Goal: Communication & Community: Answer question/provide support

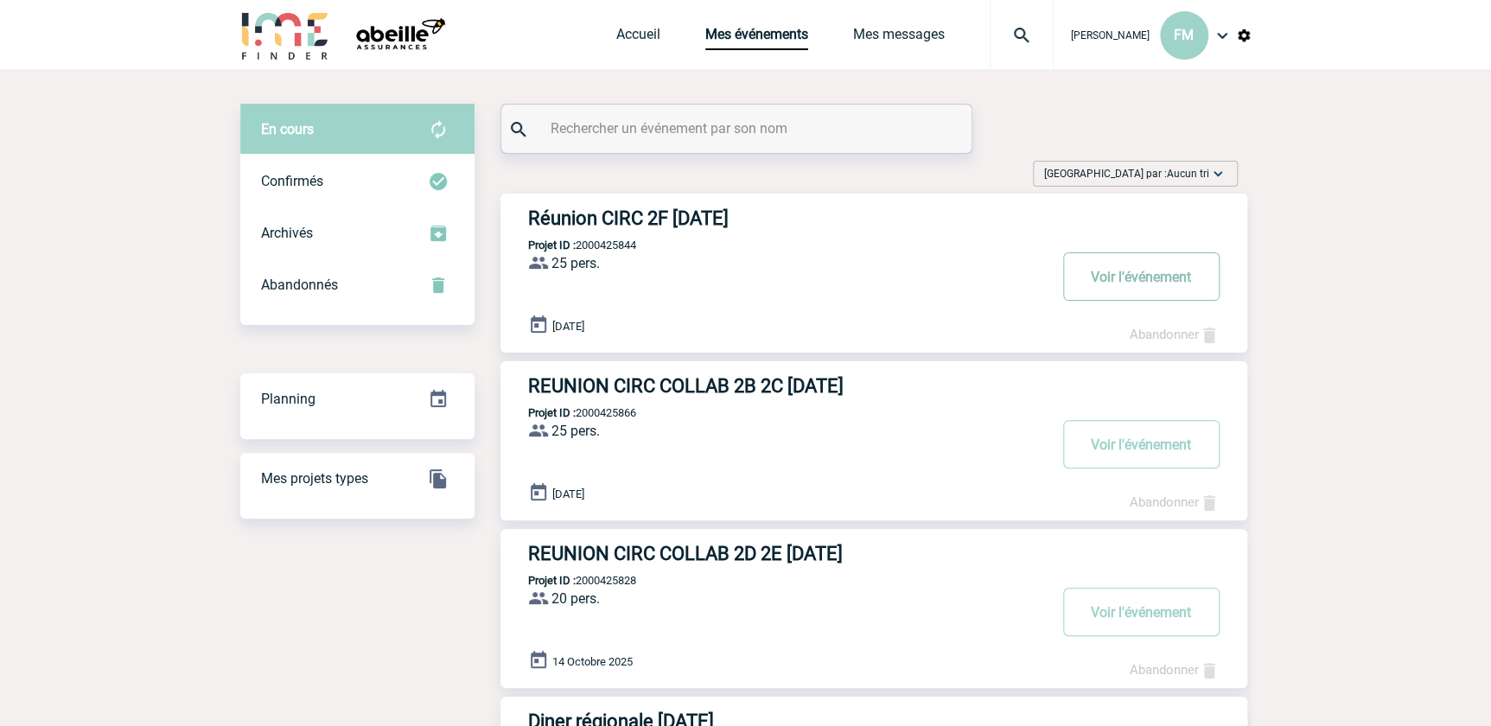
click at [1174, 277] on button "Voir l'événement" at bounding box center [1141, 276] width 156 height 48
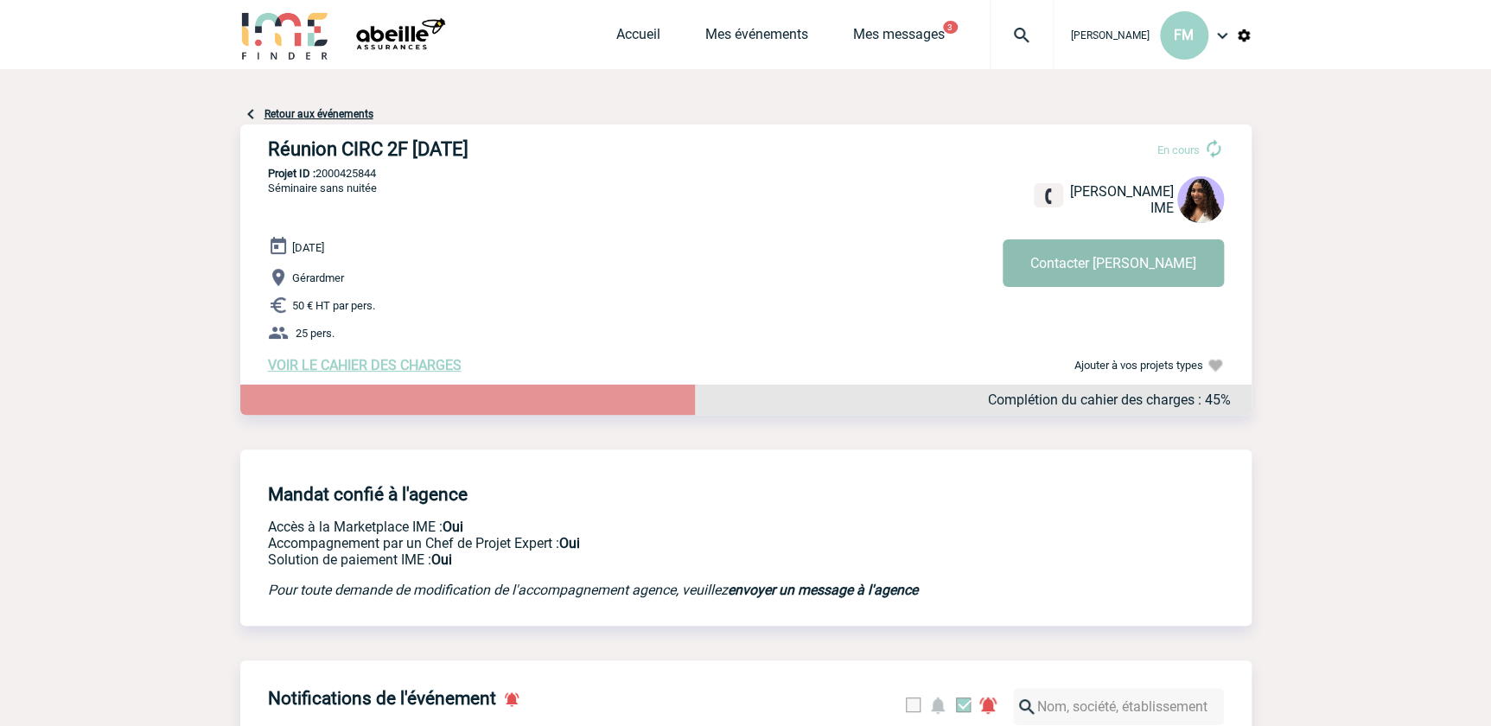
click at [1118, 259] on button "Contacter Jessica" at bounding box center [1113, 263] width 221 height 48
click at [714, 28] on link "Mes événements" at bounding box center [756, 38] width 103 height 24
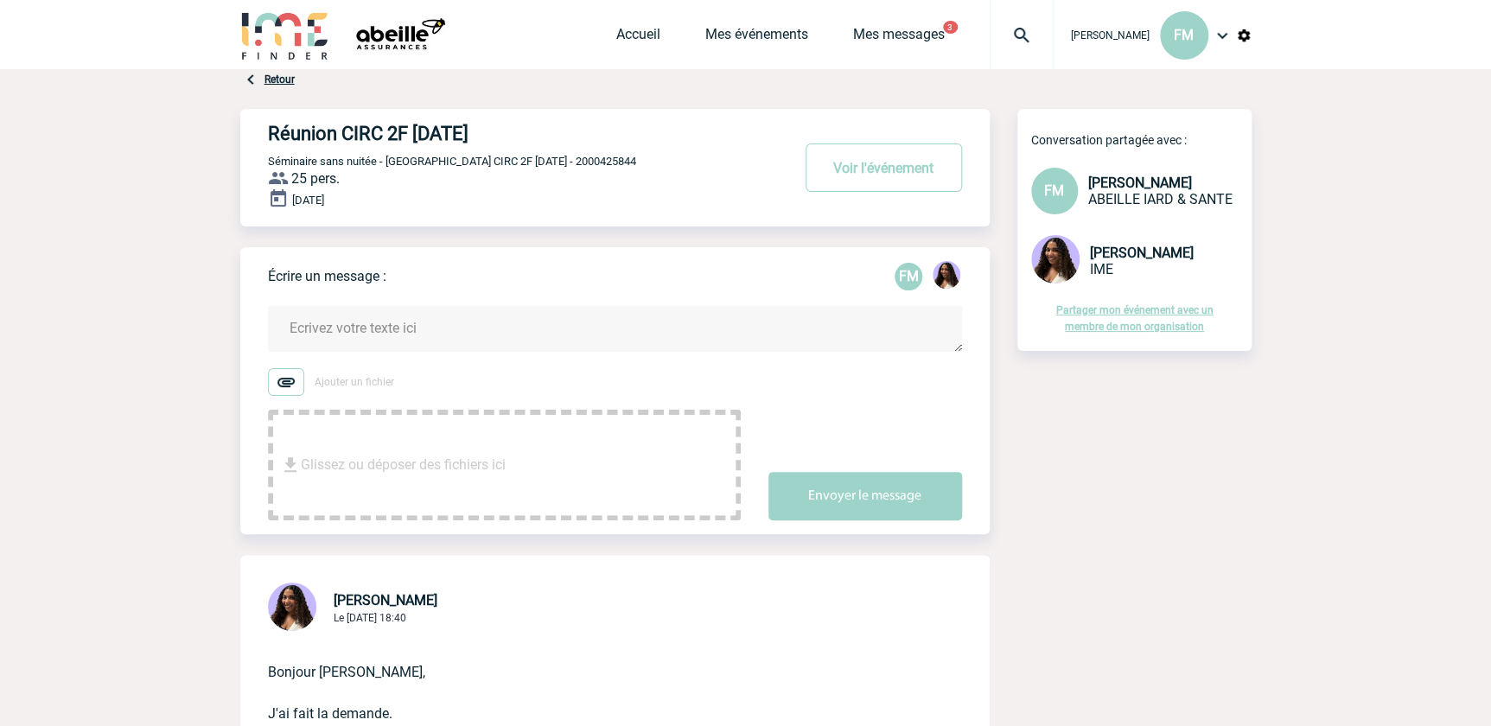
click at [374, 323] on textarea at bounding box center [615, 329] width 694 height 46
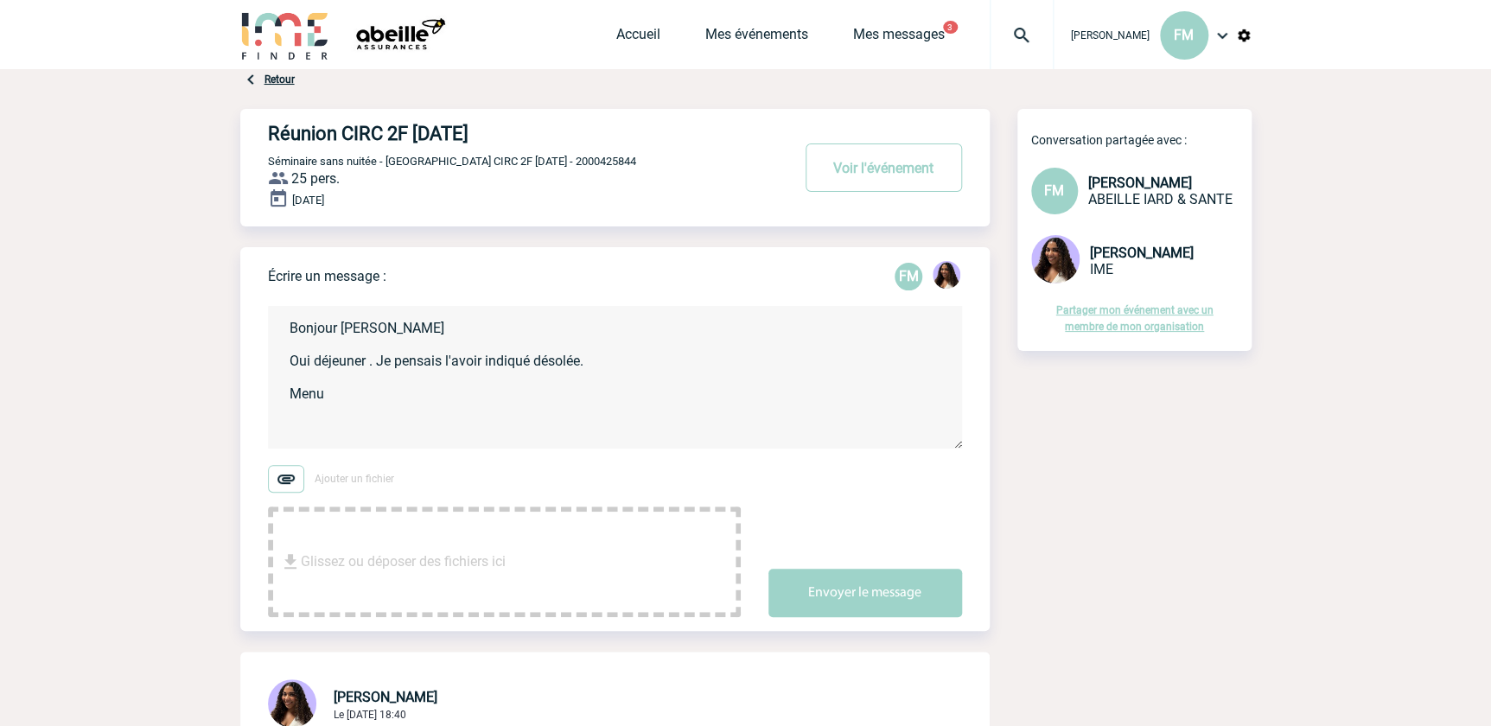
click at [334, 396] on textarea "Bonjour [PERSON_NAME] Oui déjeuner . Je pensais l'avoir indiqué désolée. Menu" at bounding box center [615, 377] width 694 height 143
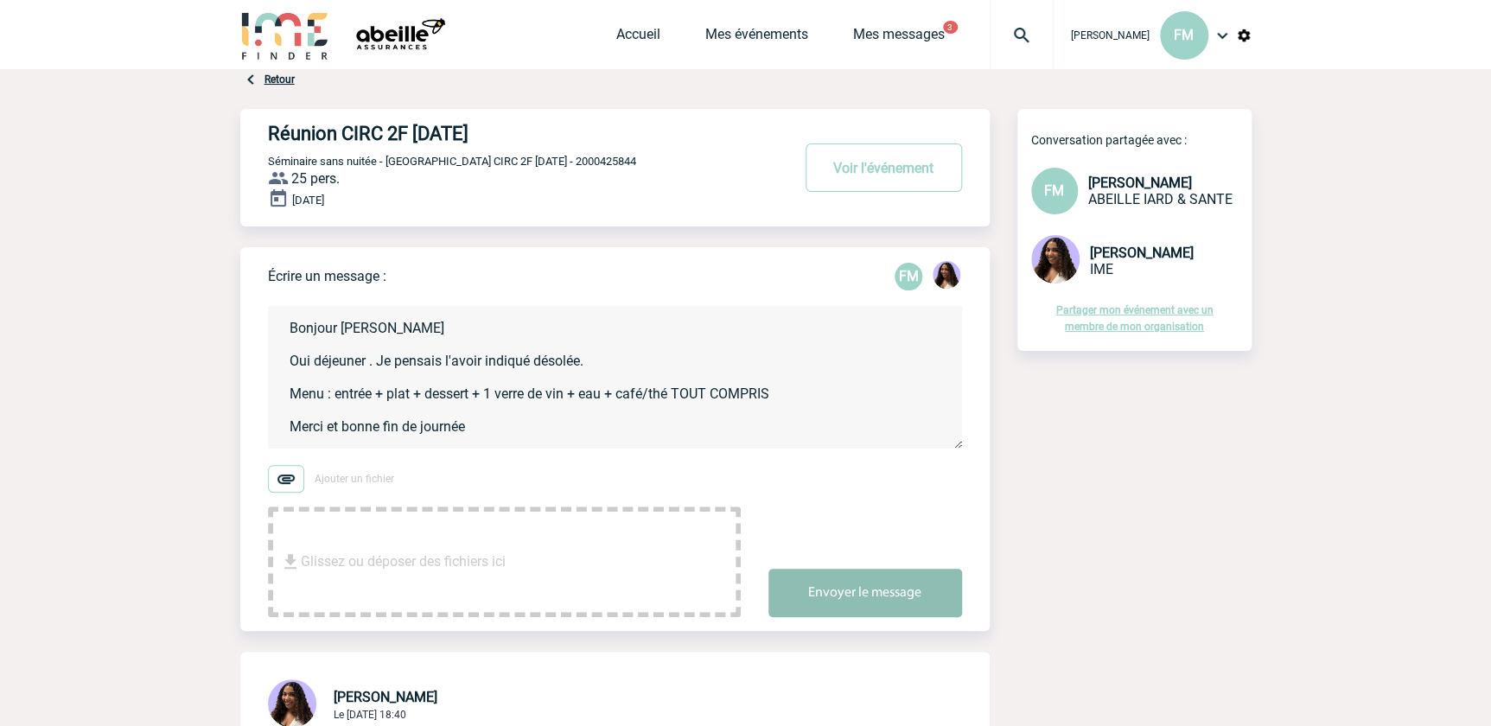
type textarea "Bonjour [PERSON_NAME] Oui déjeuner . Je pensais l'avoir indiqué désolée. Menu :…"
click at [919, 586] on button "Envoyer le message" at bounding box center [865, 593] width 194 height 48
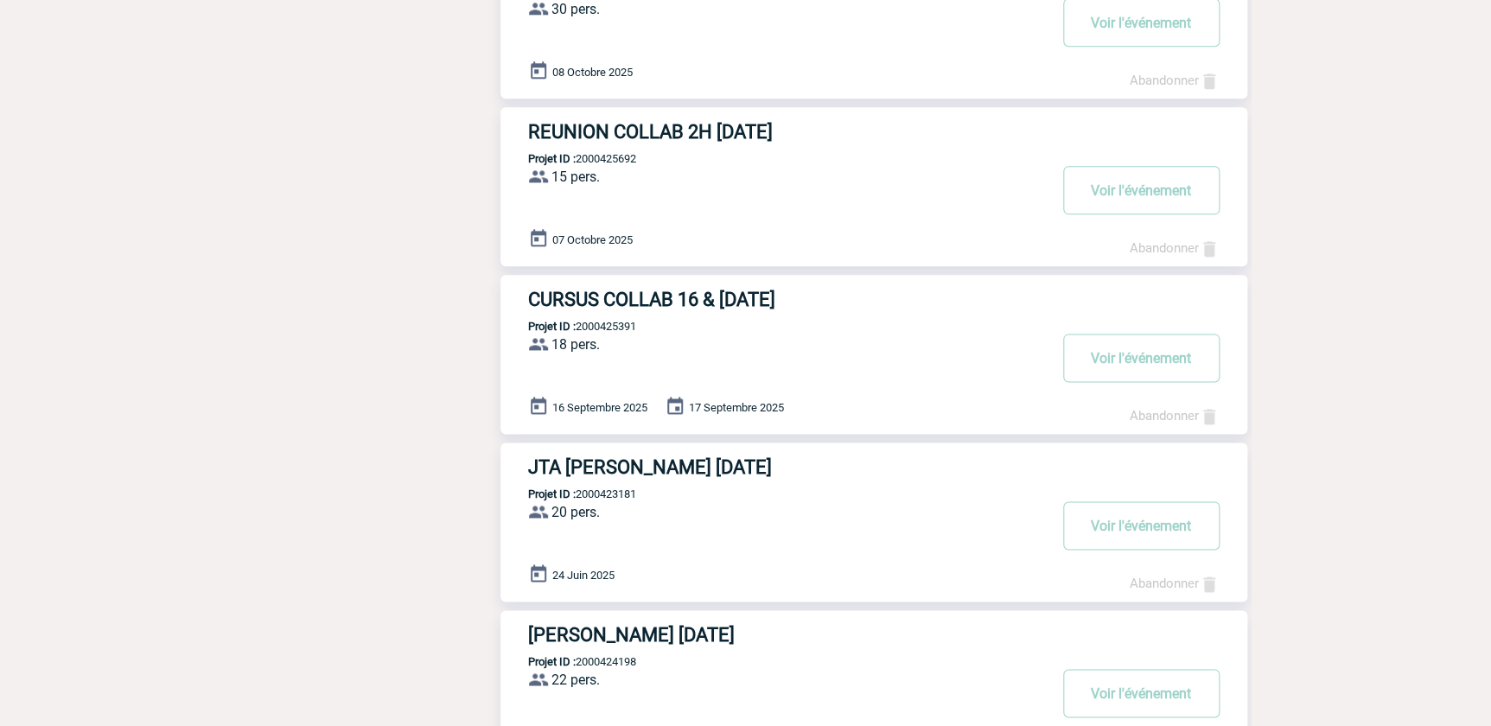
scroll to position [1241, 0]
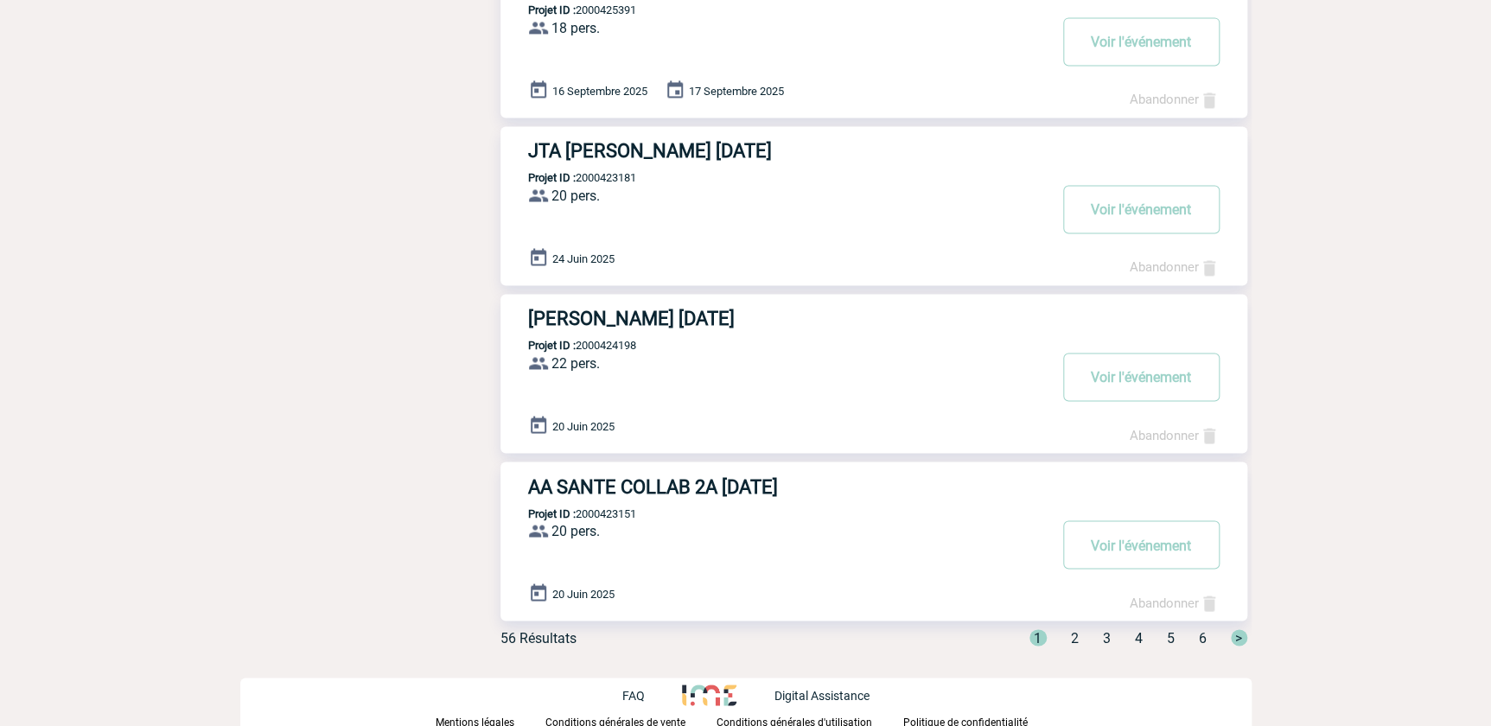
click at [1073, 638] on span "2" at bounding box center [1075, 637] width 8 height 16
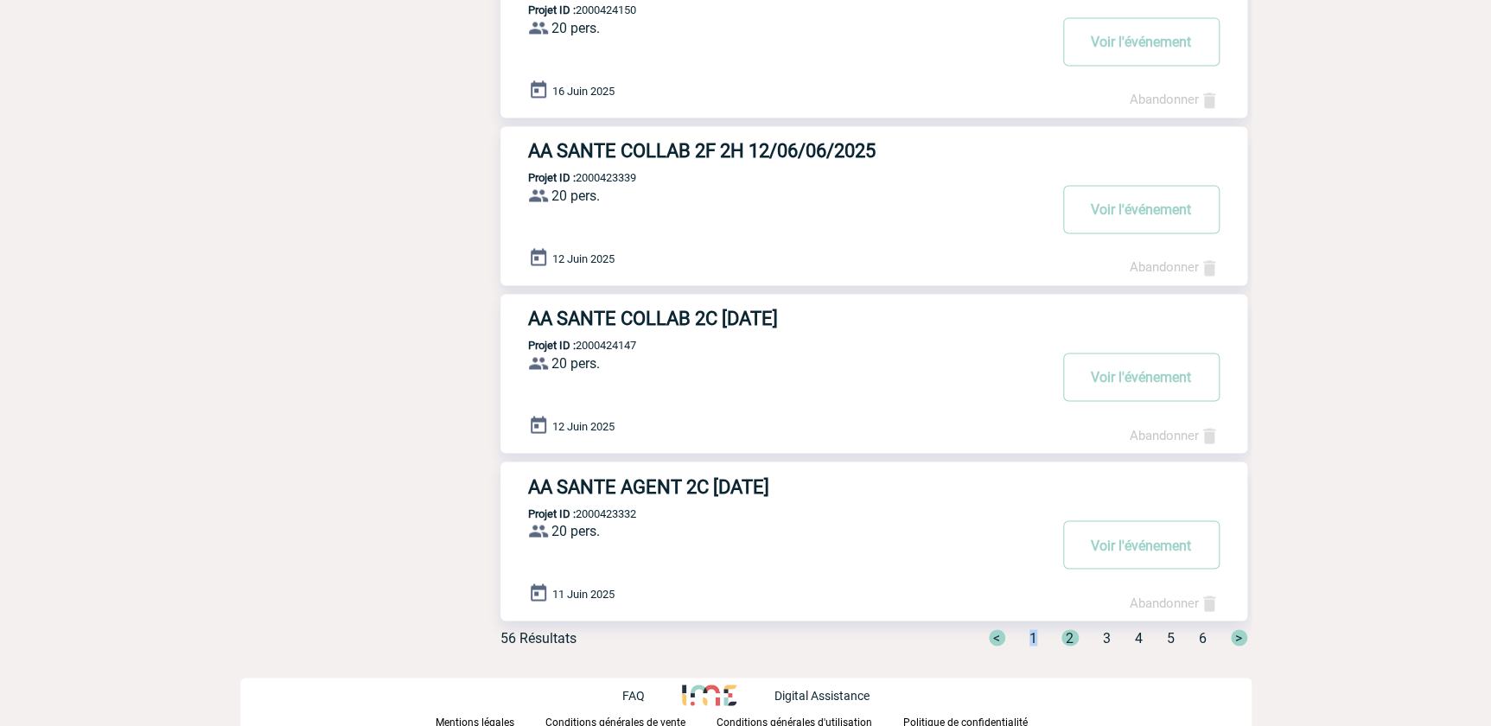
click at [1032, 633] on span "1" at bounding box center [1033, 637] width 8 height 16
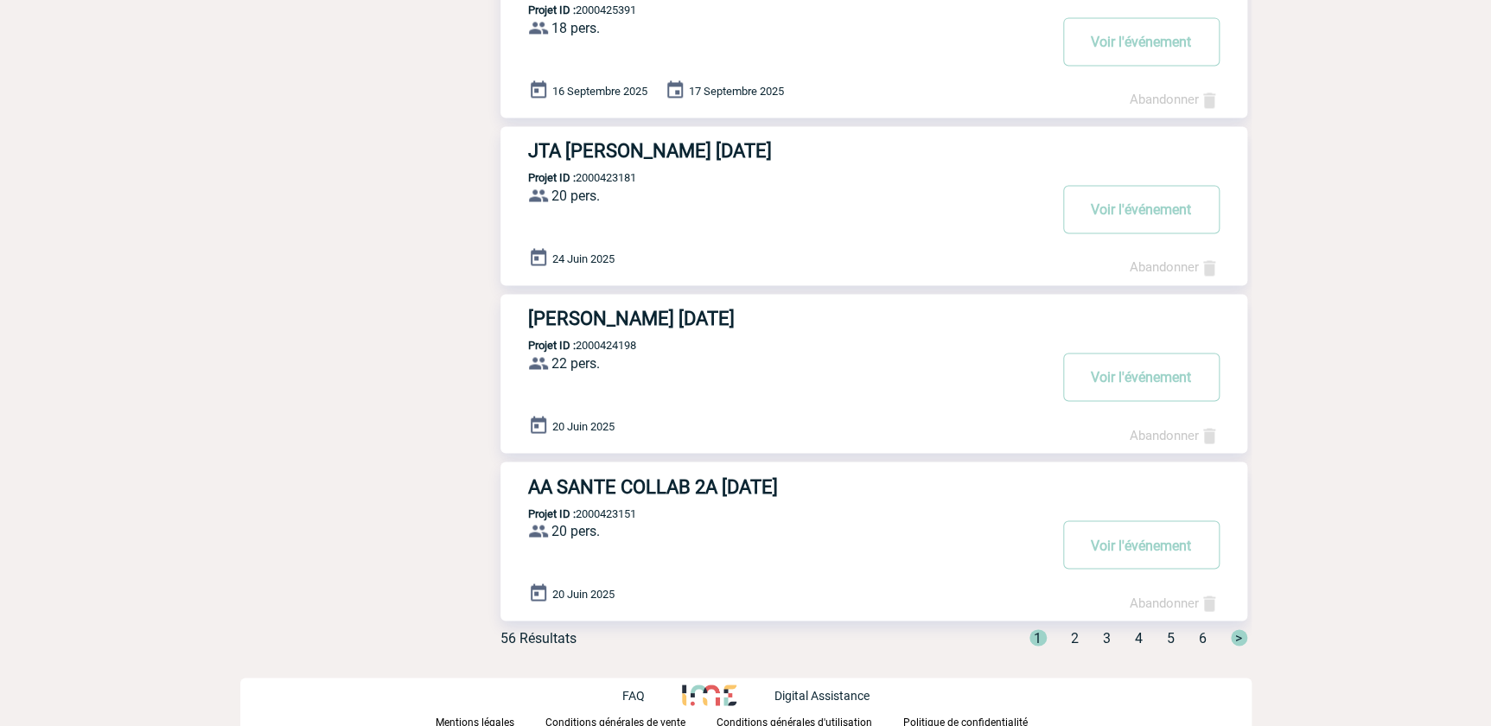
click at [1072, 635] on span "2" at bounding box center [1075, 637] width 8 height 16
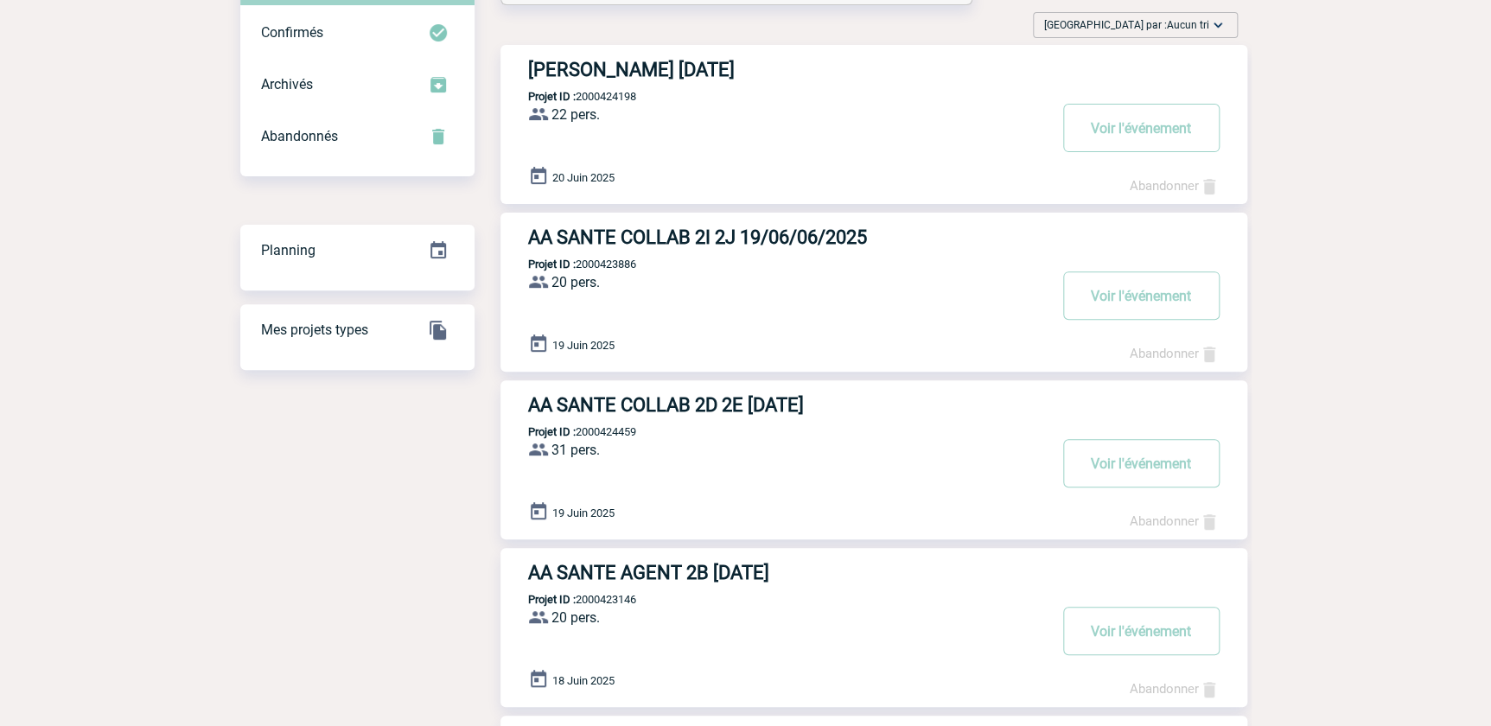
scroll to position [0, 0]
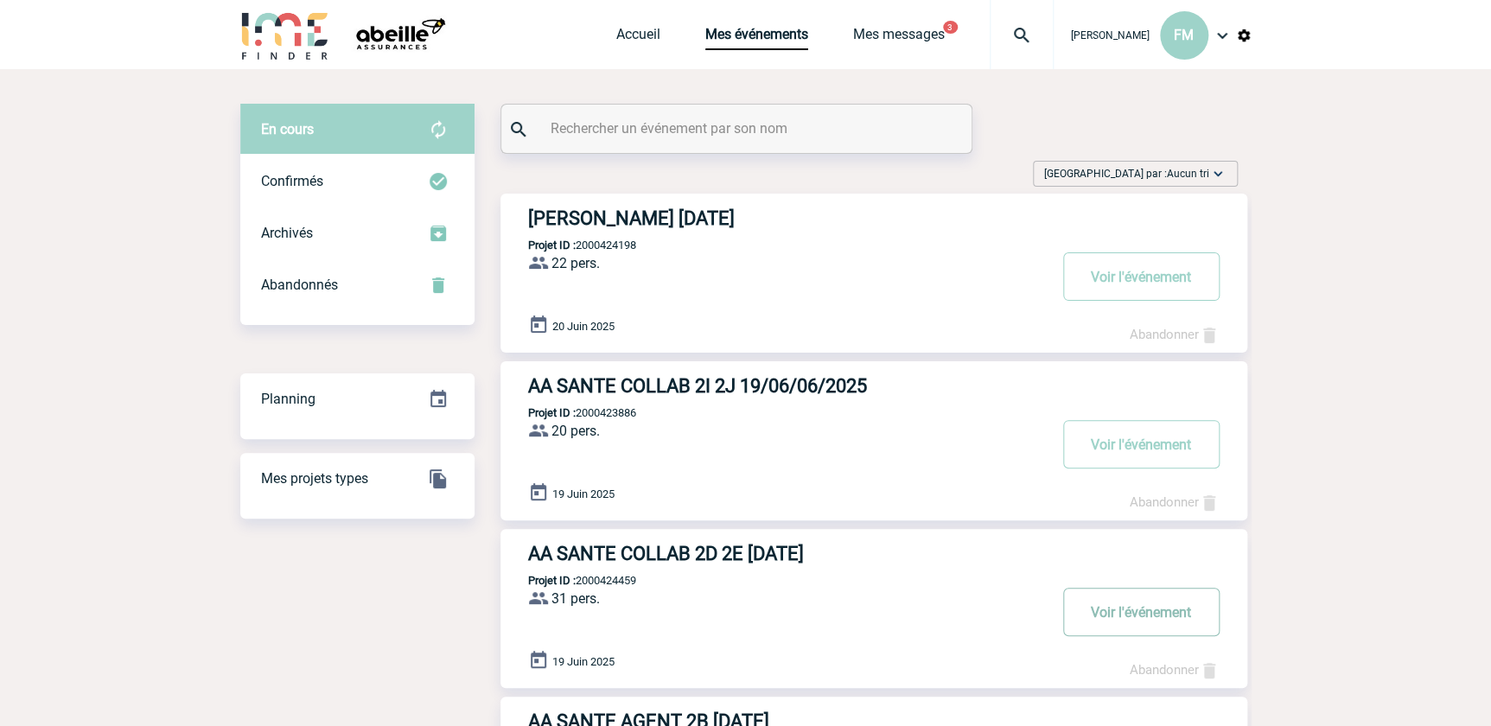
click at [1132, 615] on button "Voir l'événement" at bounding box center [1141, 612] width 156 height 48
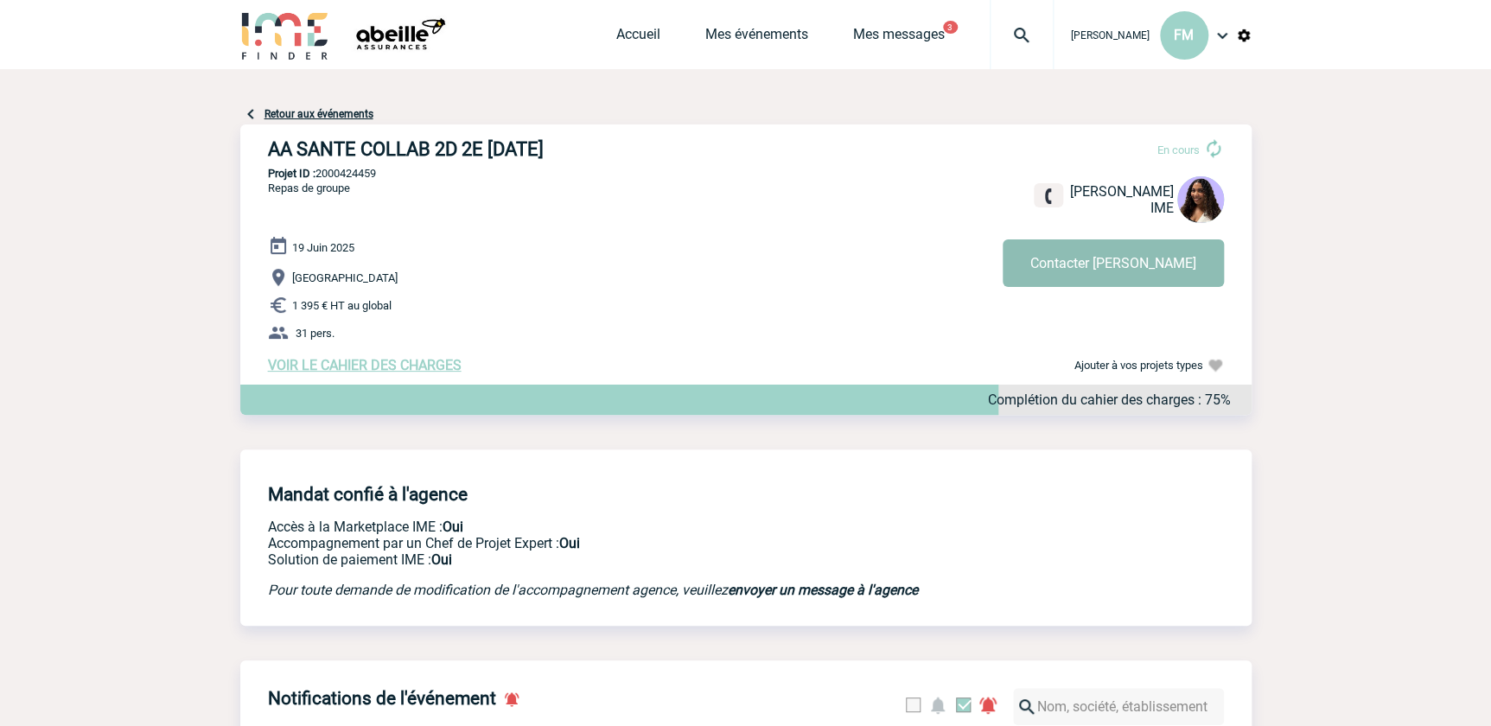
click at [1145, 256] on button "Contacter [PERSON_NAME]" at bounding box center [1113, 263] width 221 height 48
click at [776, 26] on link "Mes événements" at bounding box center [756, 38] width 103 height 24
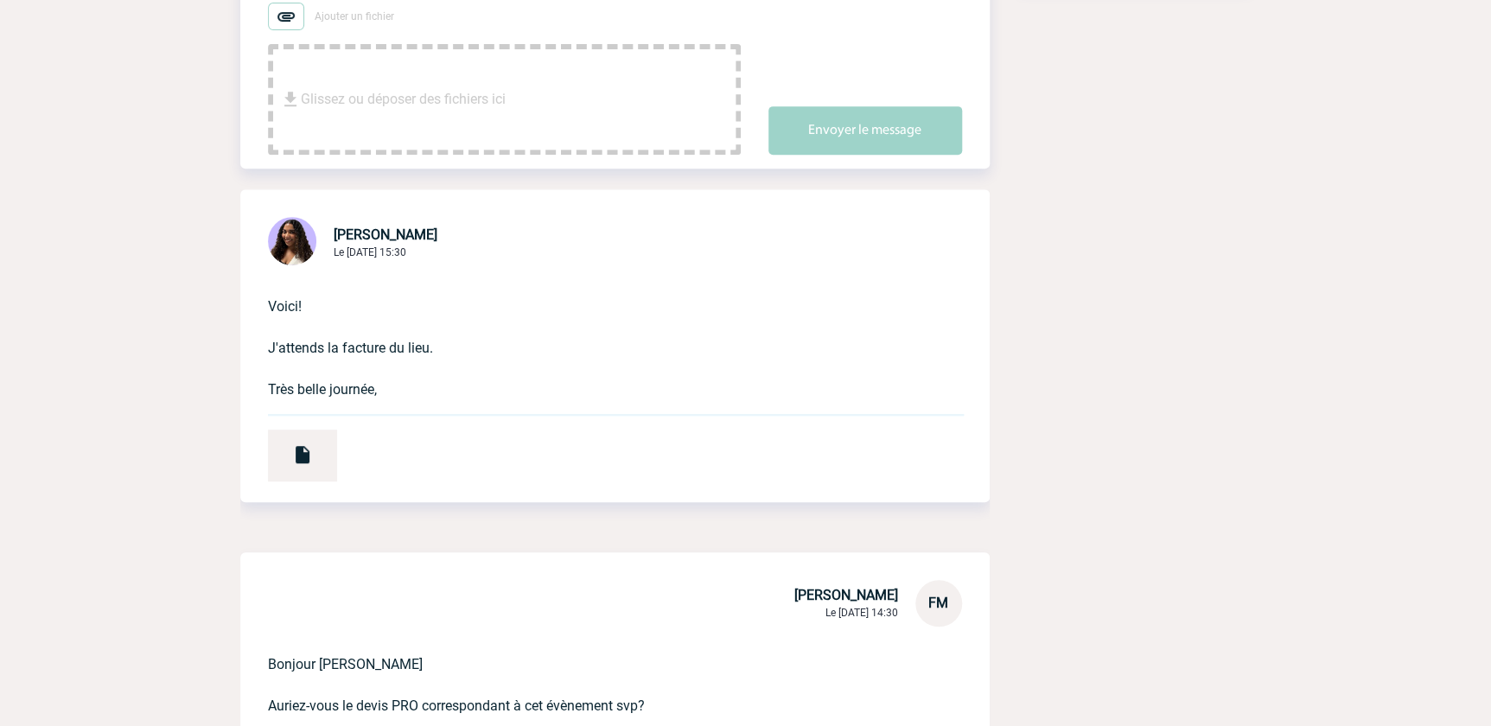
scroll to position [392, 0]
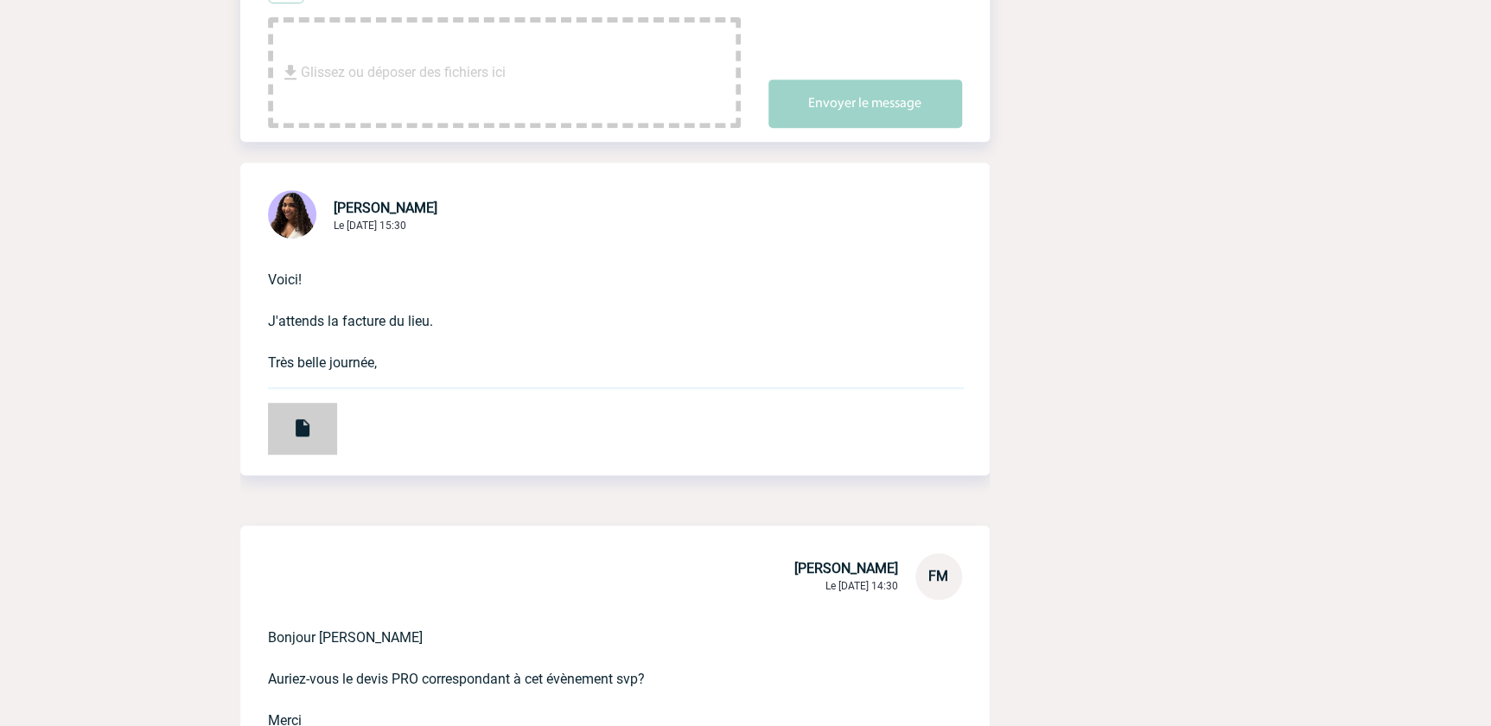
click at [322, 414] on div at bounding box center [302, 429] width 69 height 52
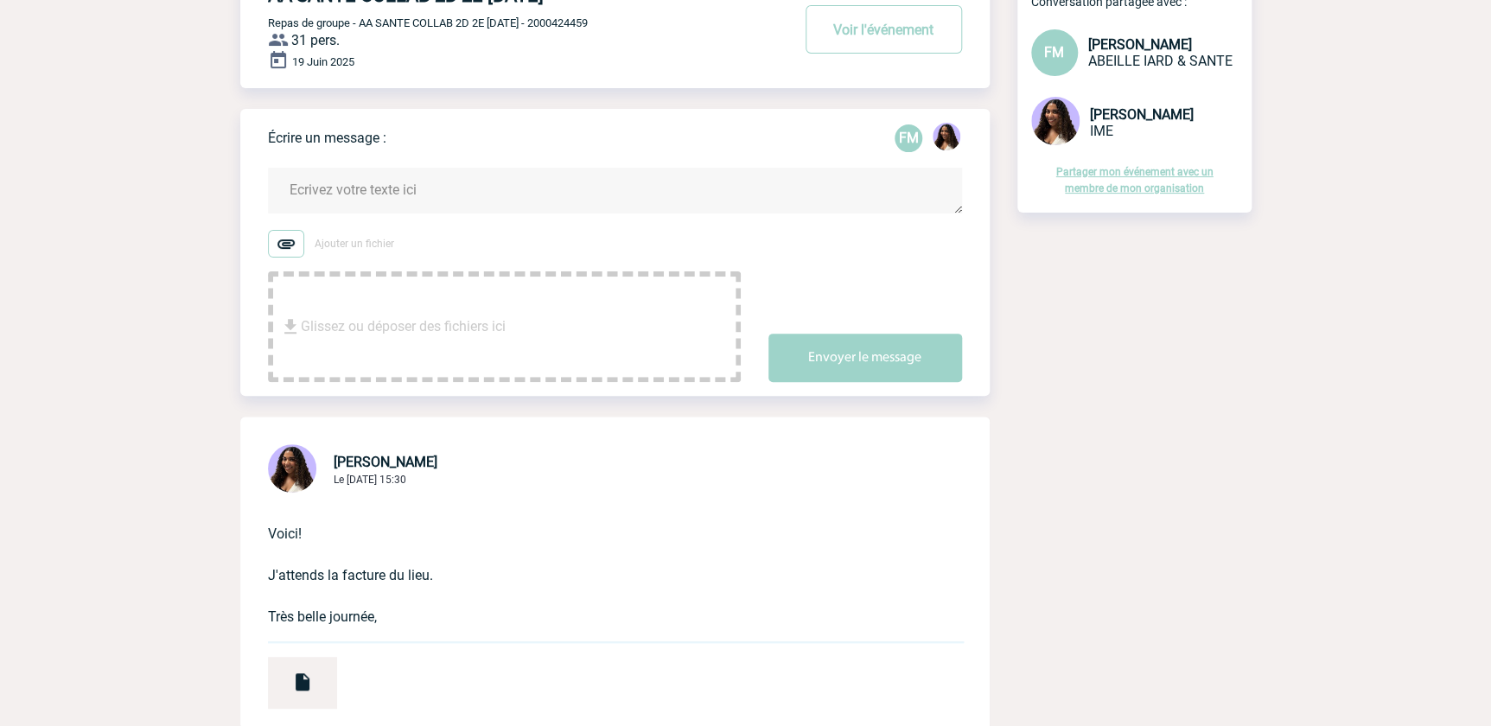
scroll to position [0, 0]
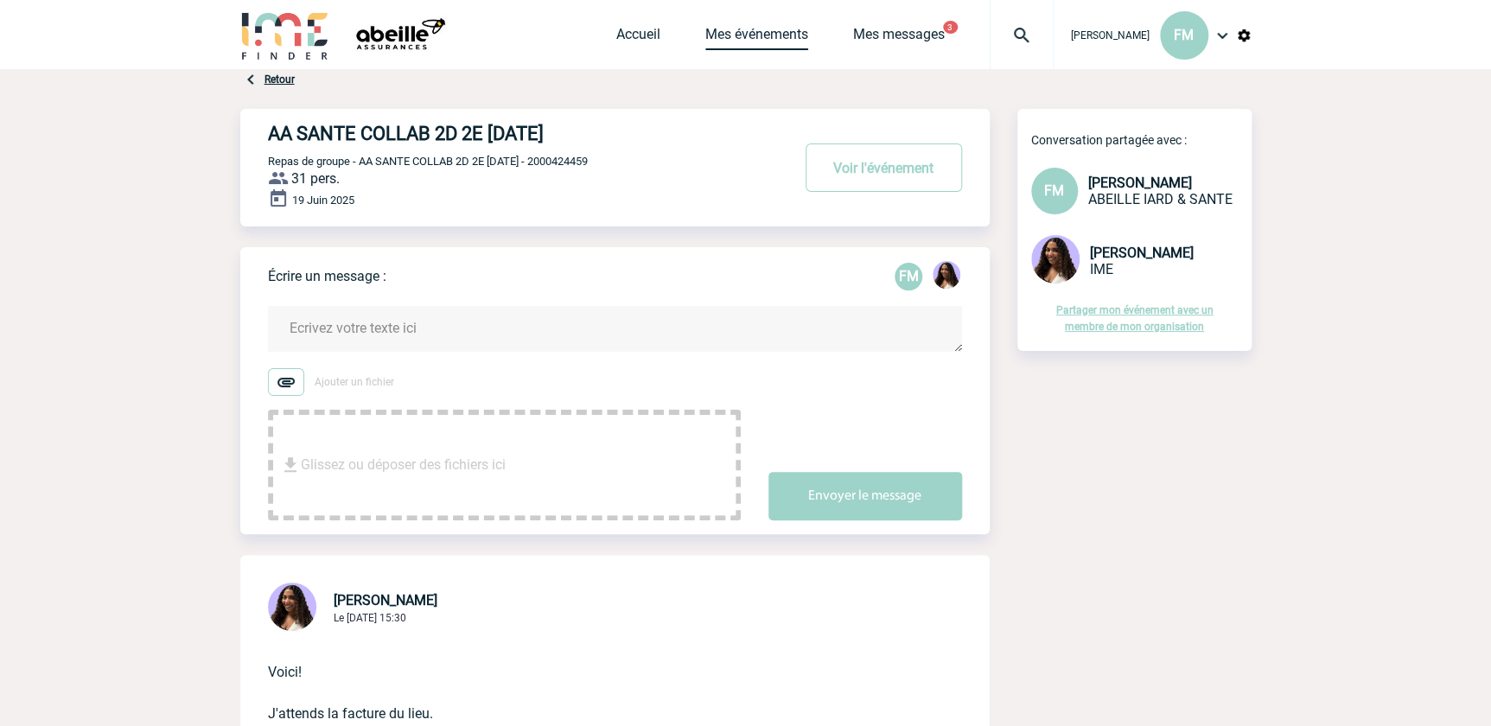
click at [734, 29] on link "Mes événements" at bounding box center [756, 38] width 103 height 24
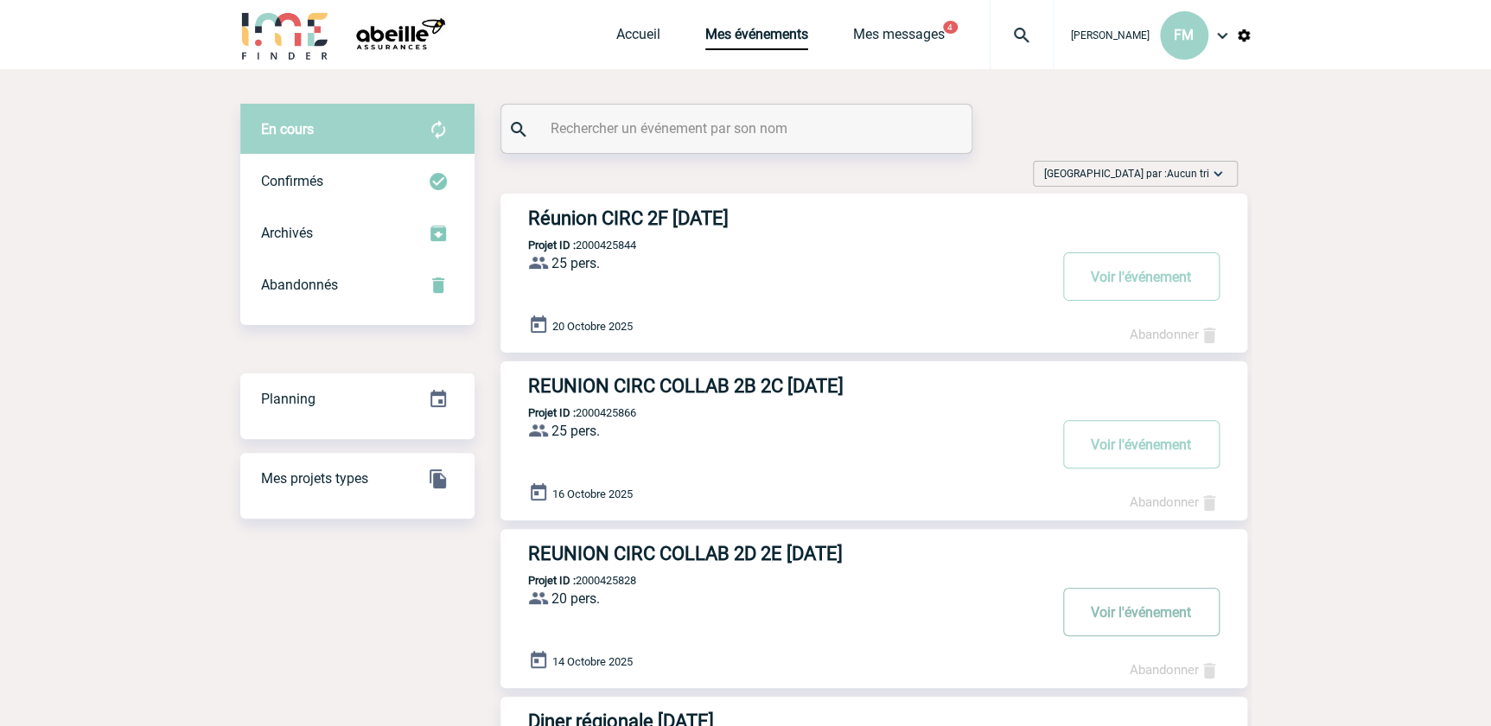
click at [1132, 612] on button "Voir l'événement" at bounding box center [1141, 612] width 156 height 48
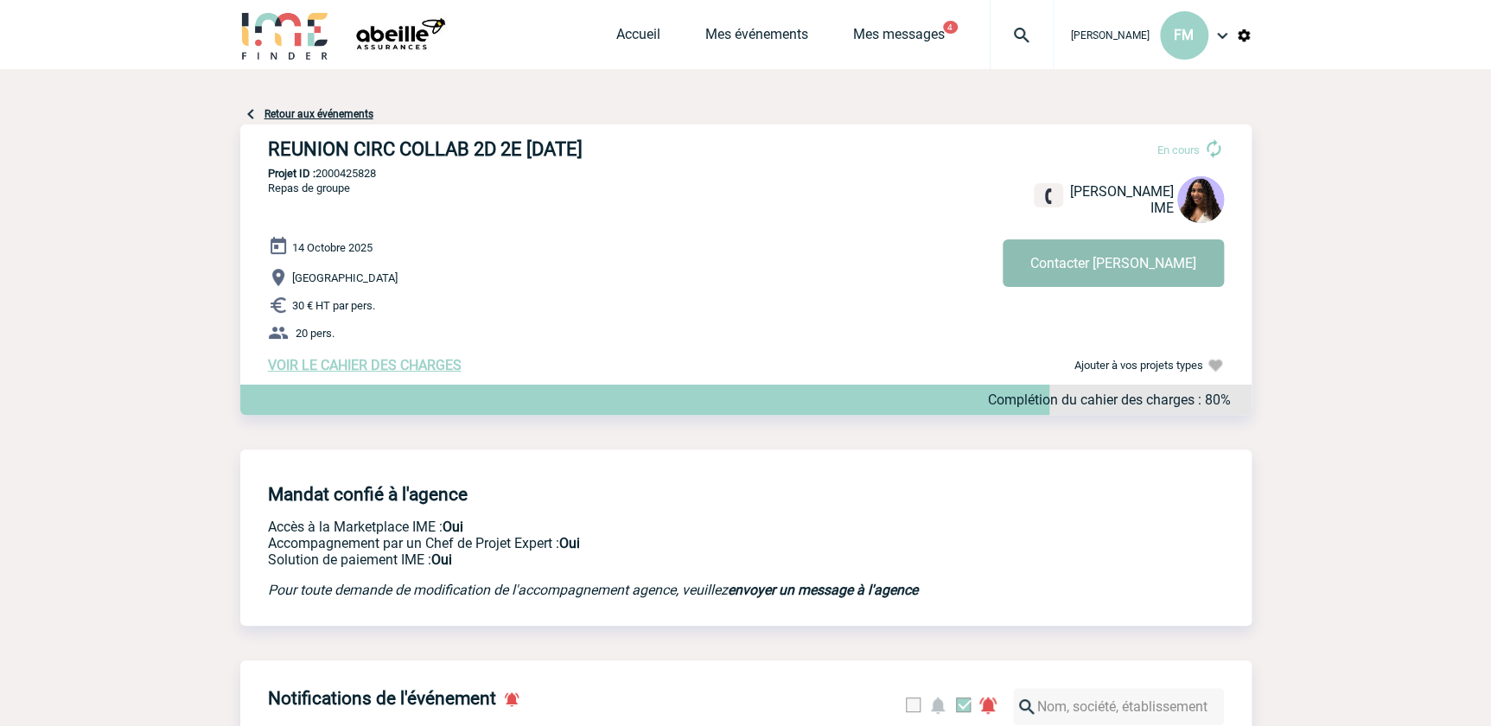
click at [1103, 260] on button "Contacter [PERSON_NAME]" at bounding box center [1113, 263] width 221 height 48
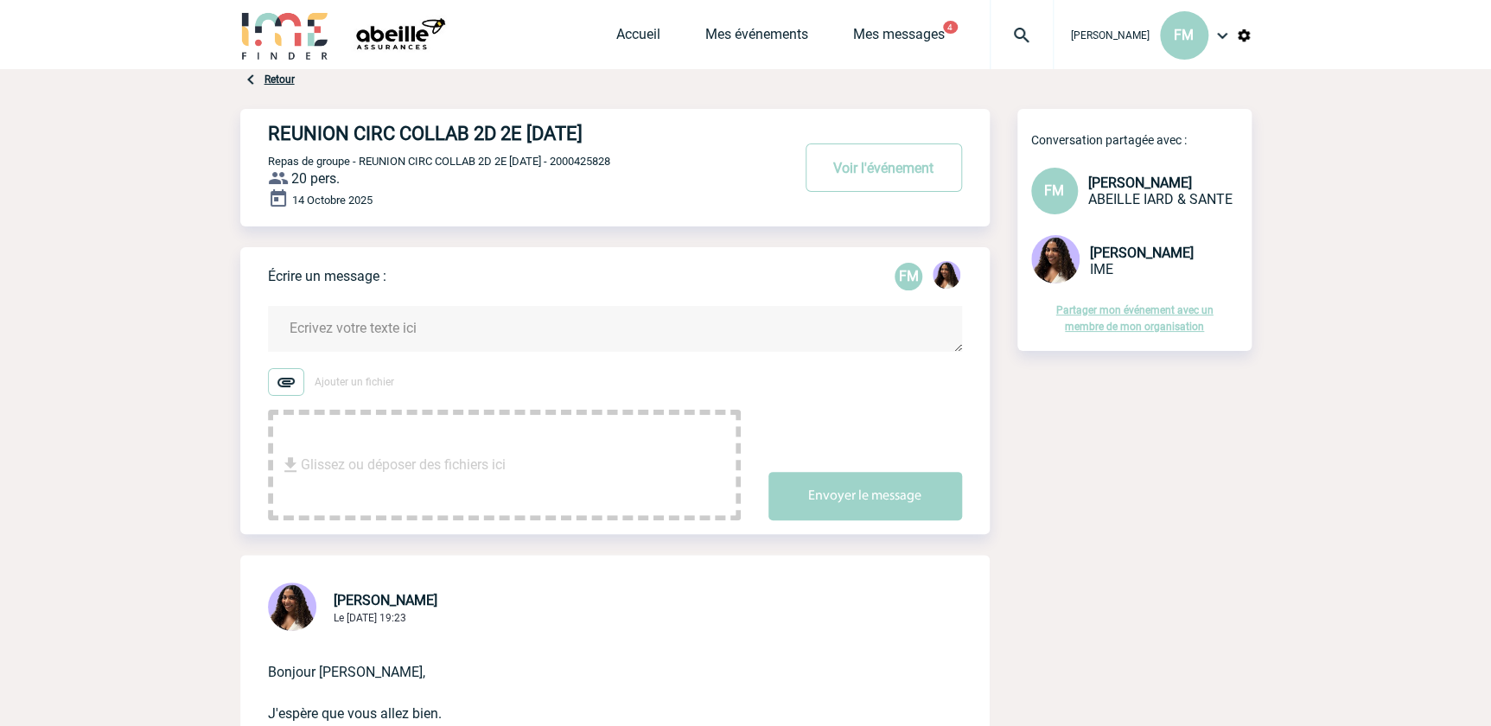
click at [369, 320] on textarea at bounding box center [615, 329] width 694 height 46
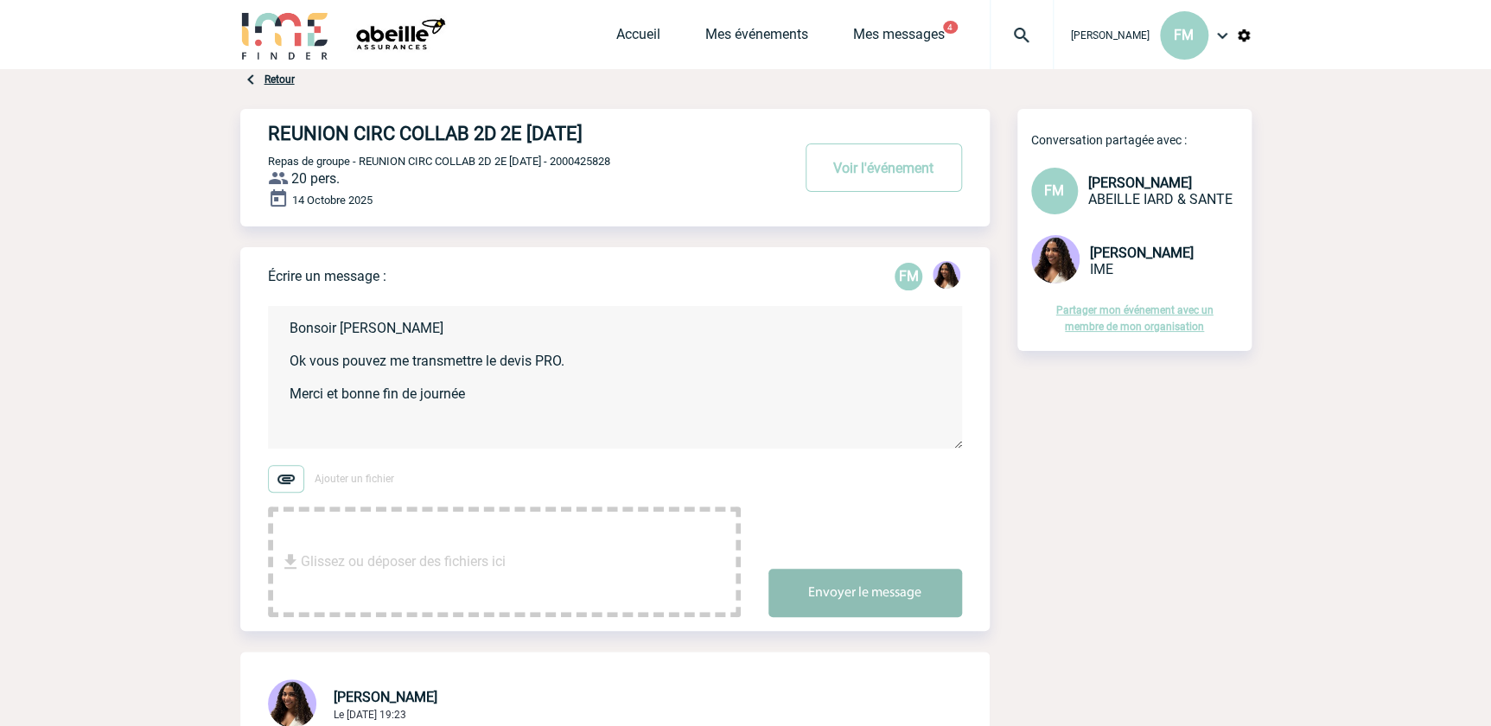
type textarea "Bonsoir [PERSON_NAME] Ok vous pouvez me transmettre le devis PRO. Merci et bonn…"
click at [826, 588] on button "Envoyer le message" at bounding box center [865, 593] width 194 height 48
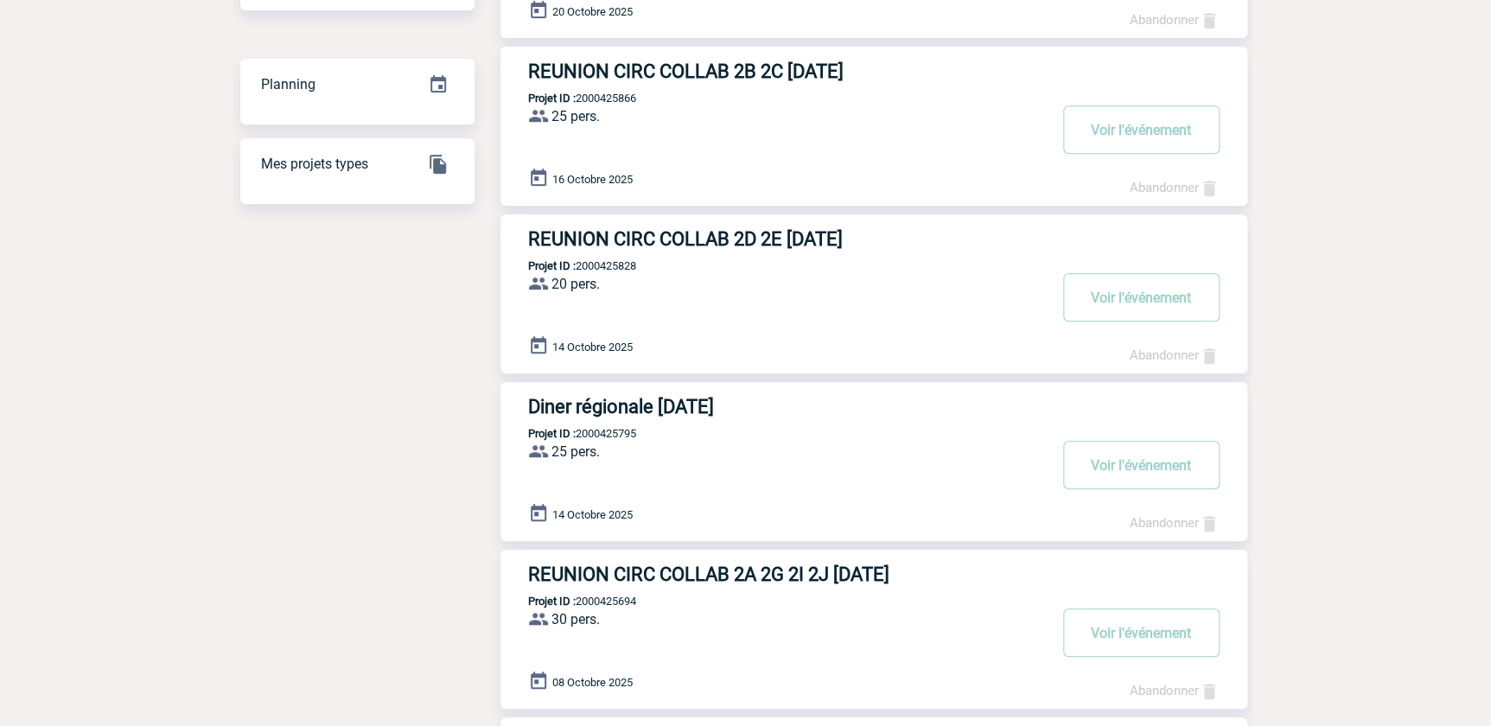
scroll to position [392, 0]
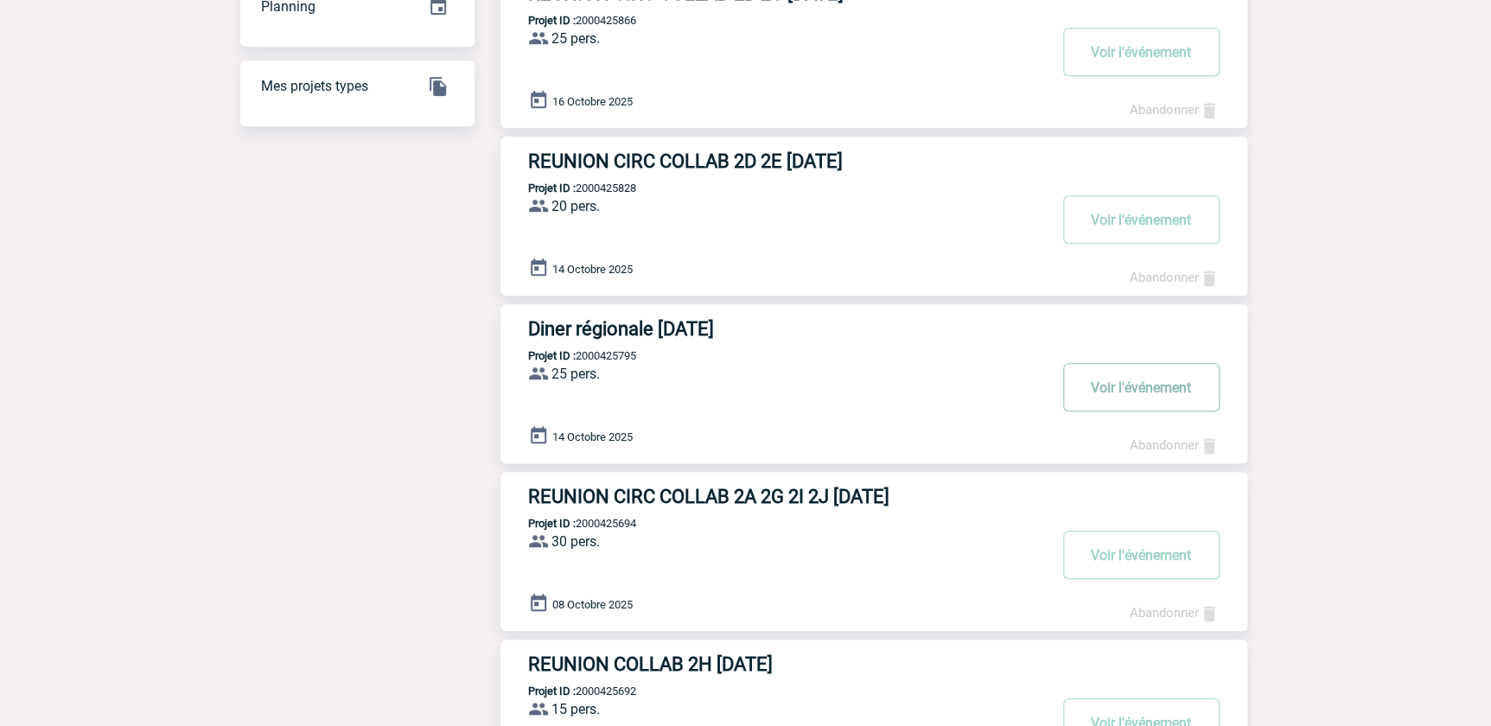
drag, startPoint x: 1121, startPoint y: 393, endPoint x: 1130, endPoint y: 390, distance: 10.1
click at [1121, 392] on button "Voir l'événement" at bounding box center [1141, 387] width 156 height 48
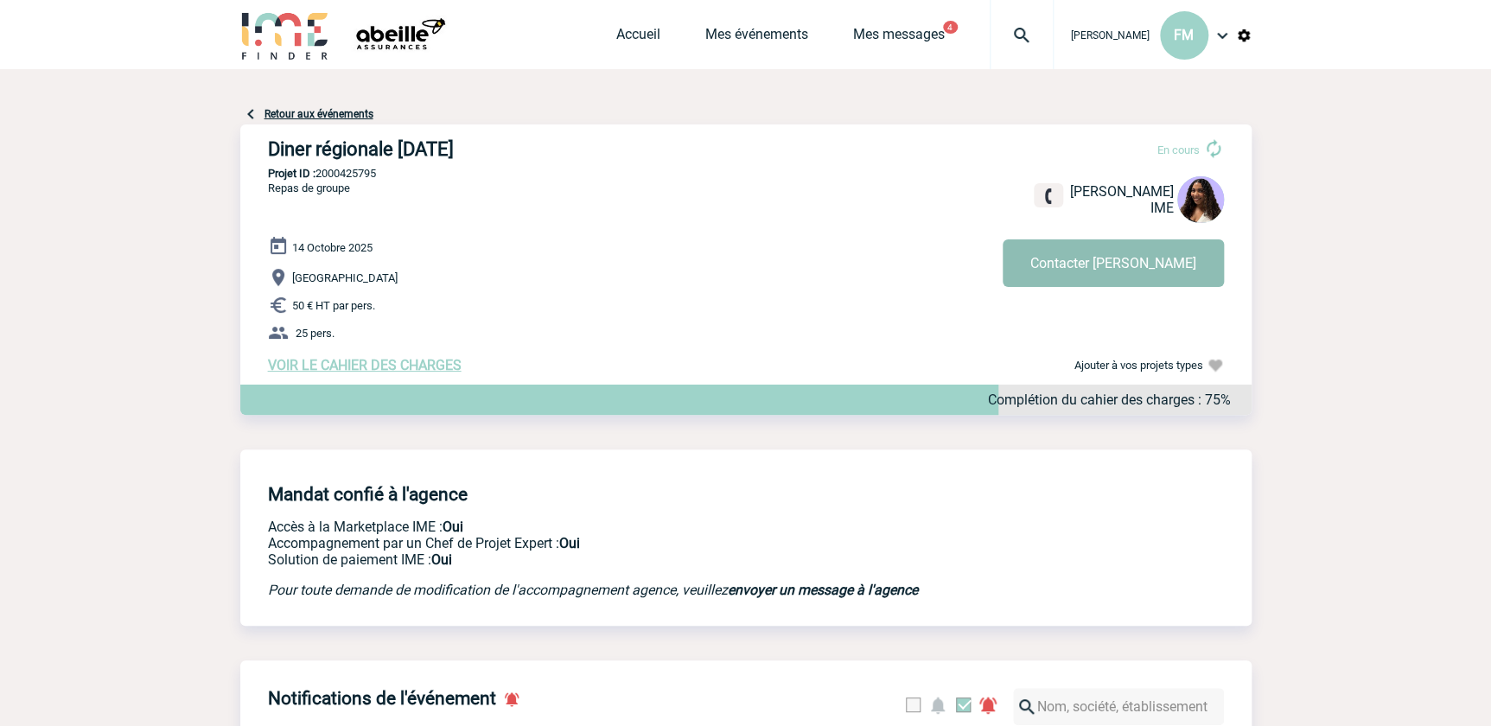
click at [1130, 259] on button "Contacter Jessica" at bounding box center [1113, 263] width 221 height 48
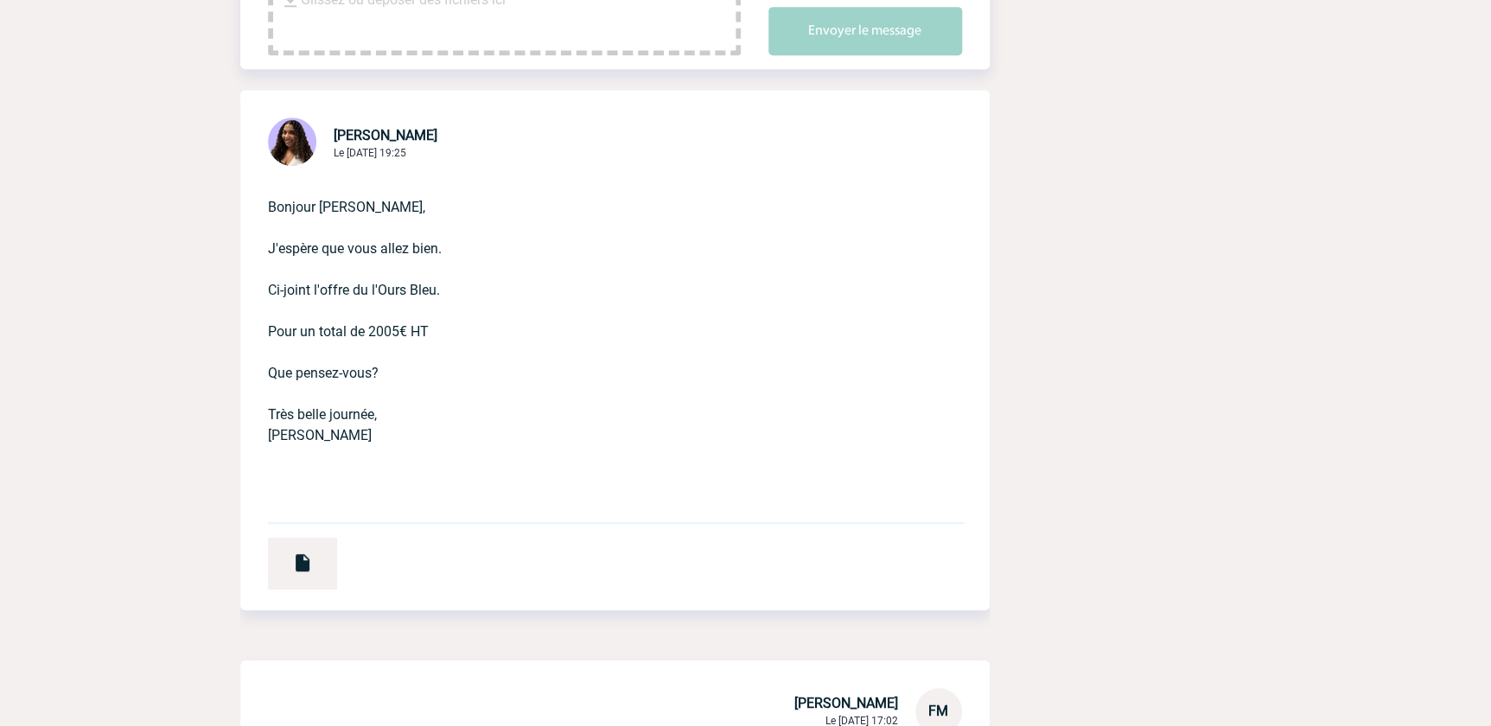
scroll to position [471, 0]
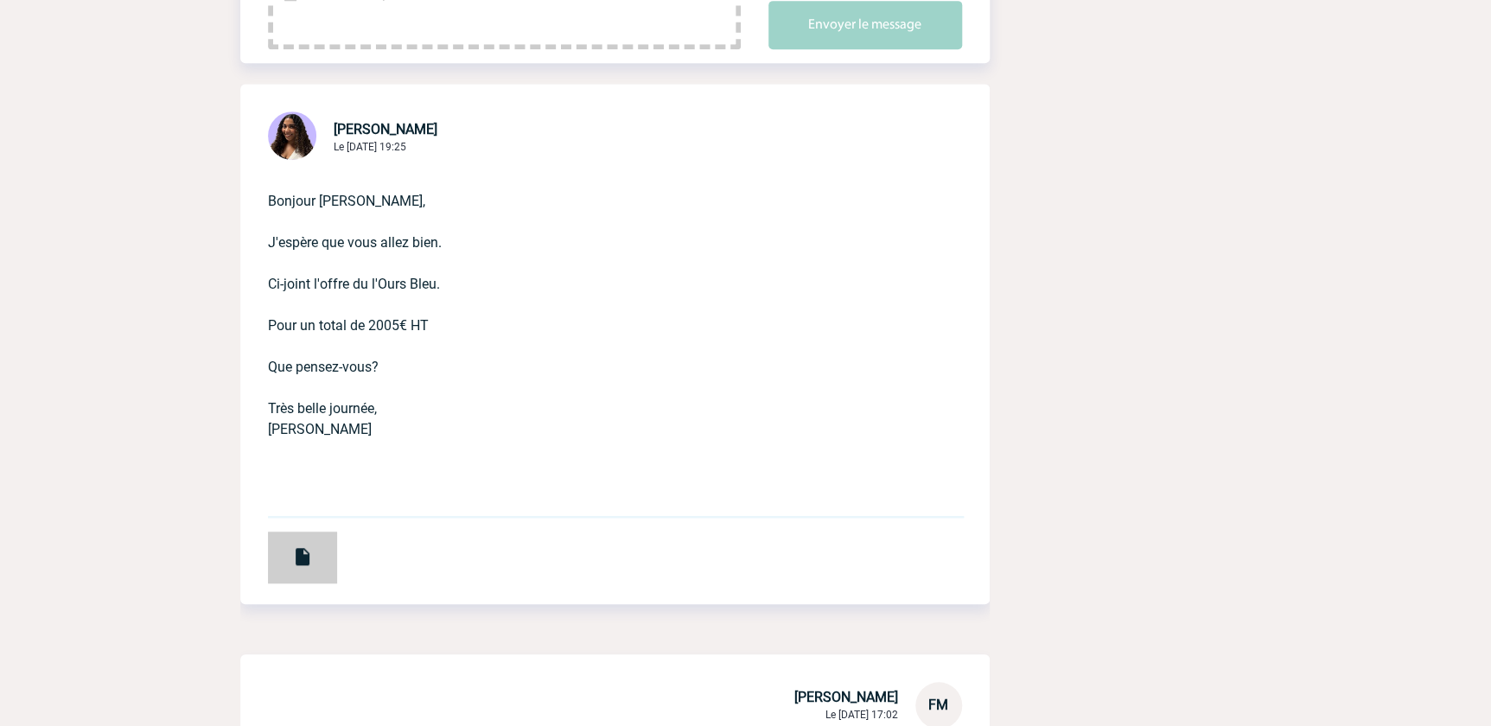
click at [313, 548] on div at bounding box center [302, 558] width 69 height 52
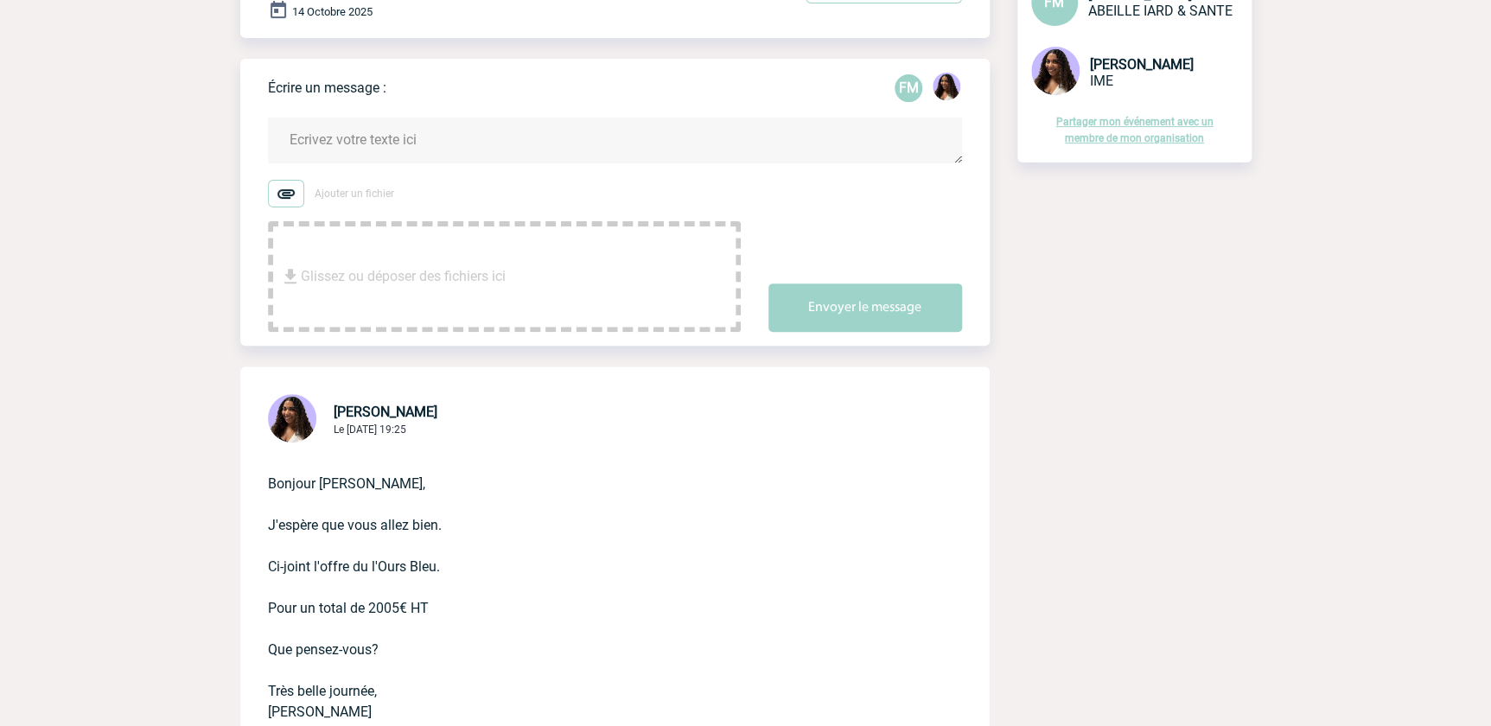
scroll to position [0, 0]
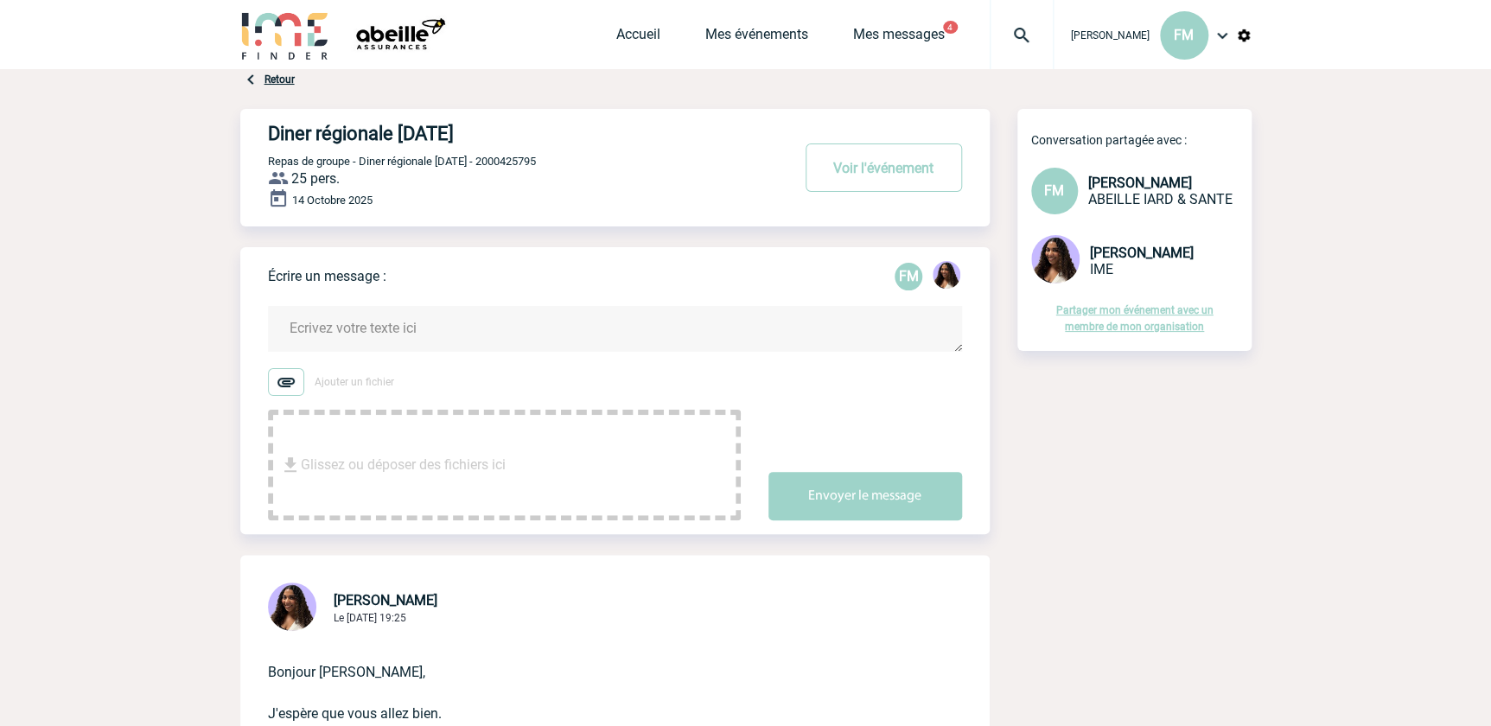
drag, startPoint x: 349, startPoint y: 328, endPoint x: 415, endPoint y: 317, distance: 66.6
click at [353, 328] on textarea at bounding box center [615, 329] width 694 height 46
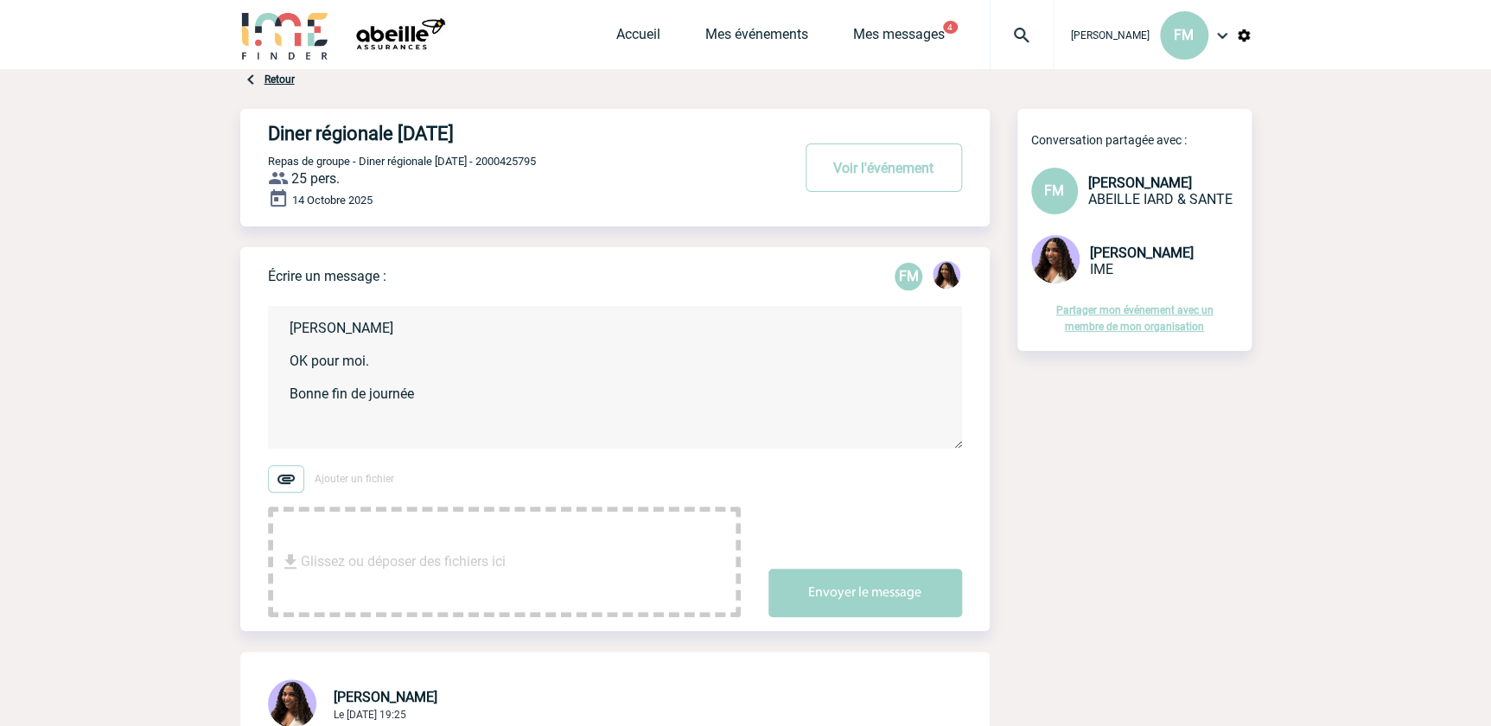
click at [382, 361] on textarea "Jessica OK pour moi. Bonne fin de journée" at bounding box center [615, 377] width 694 height 143
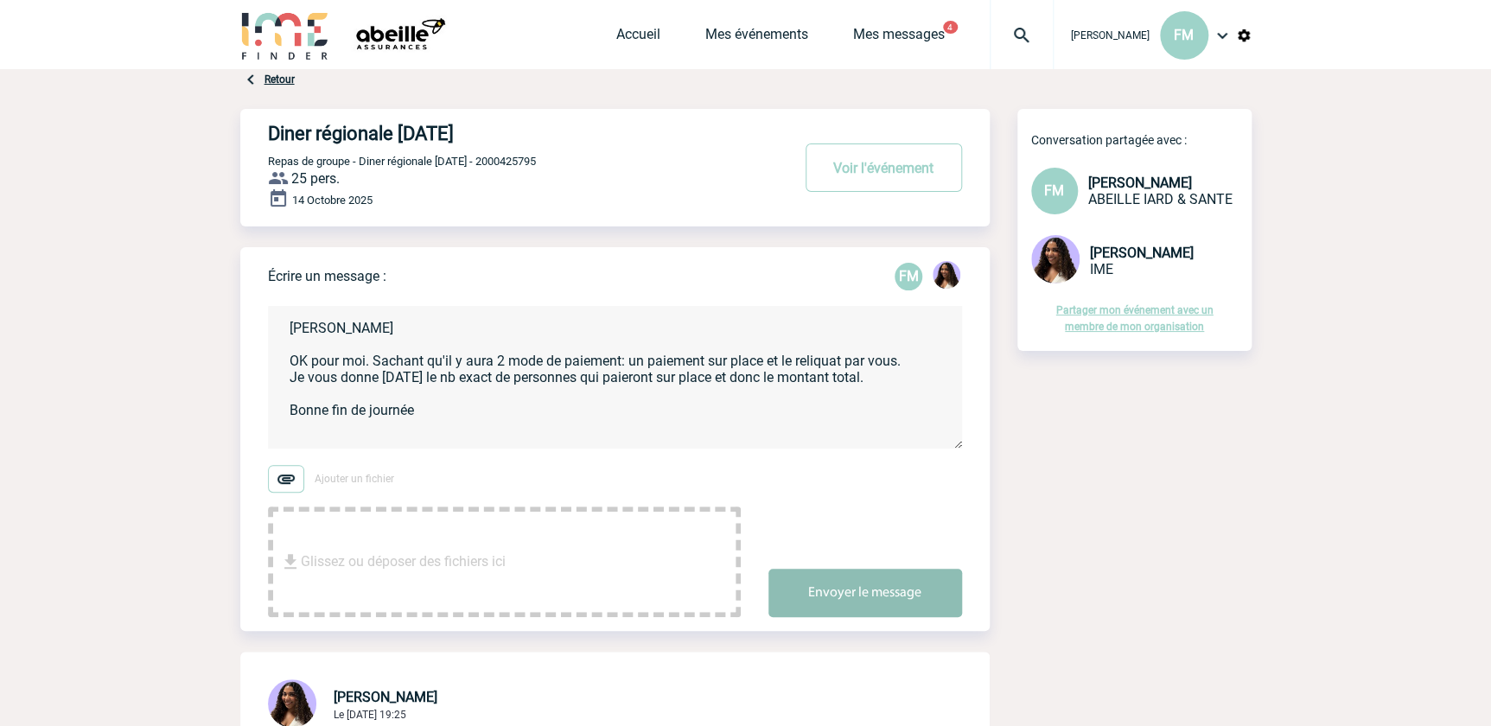
type textarea "Jessica OK pour moi. Sachant qu'il y aura 2 mode de paiement: un paiement sur p…"
click at [856, 593] on button "Envoyer le message" at bounding box center [865, 593] width 194 height 48
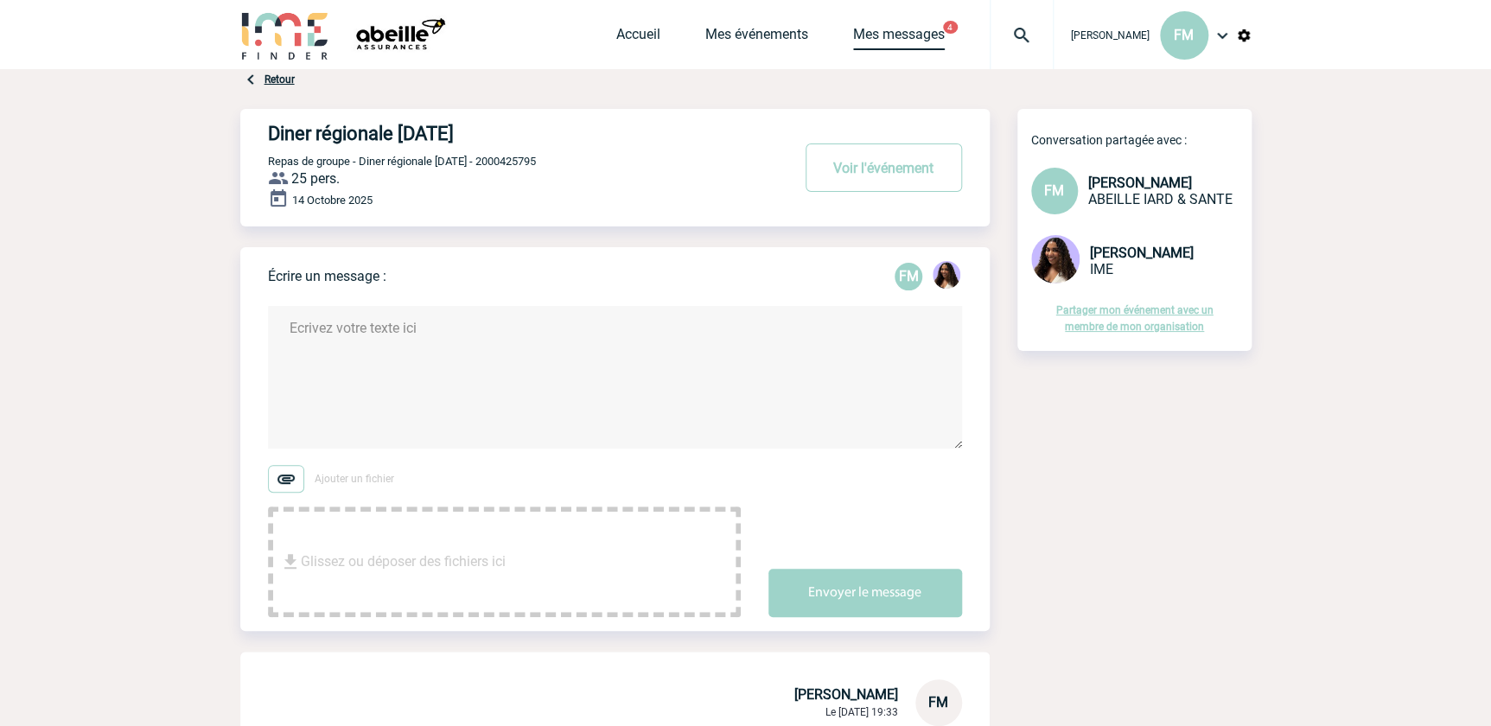
click at [883, 36] on link "Mes messages" at bounding box center [899, 38] width 92 height 24
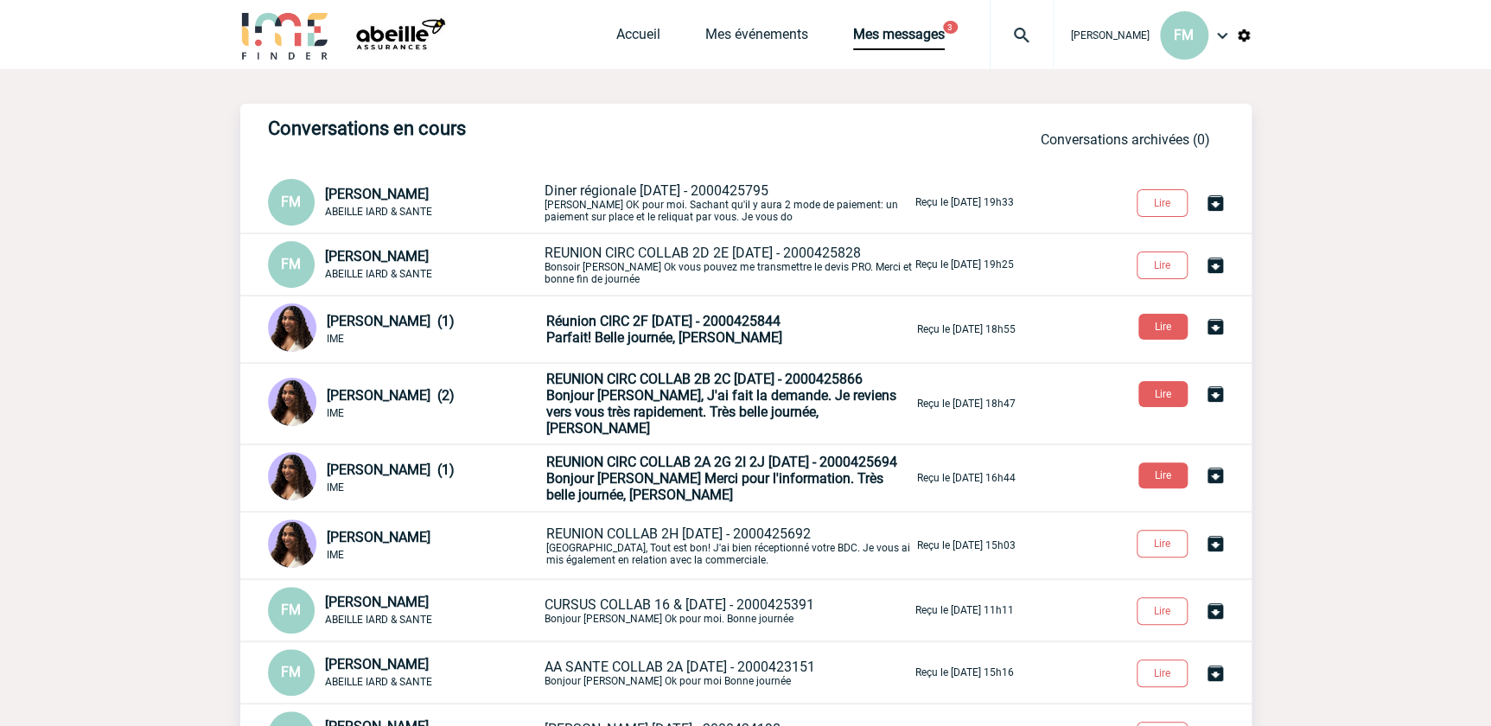
click at [748, 331] on p "Réunion CIRC 2F [DATE] - 2000425844 Parfait! Belle journée, [PERSON_NAME]" at bounding box center [729, 329] width 367 height 33
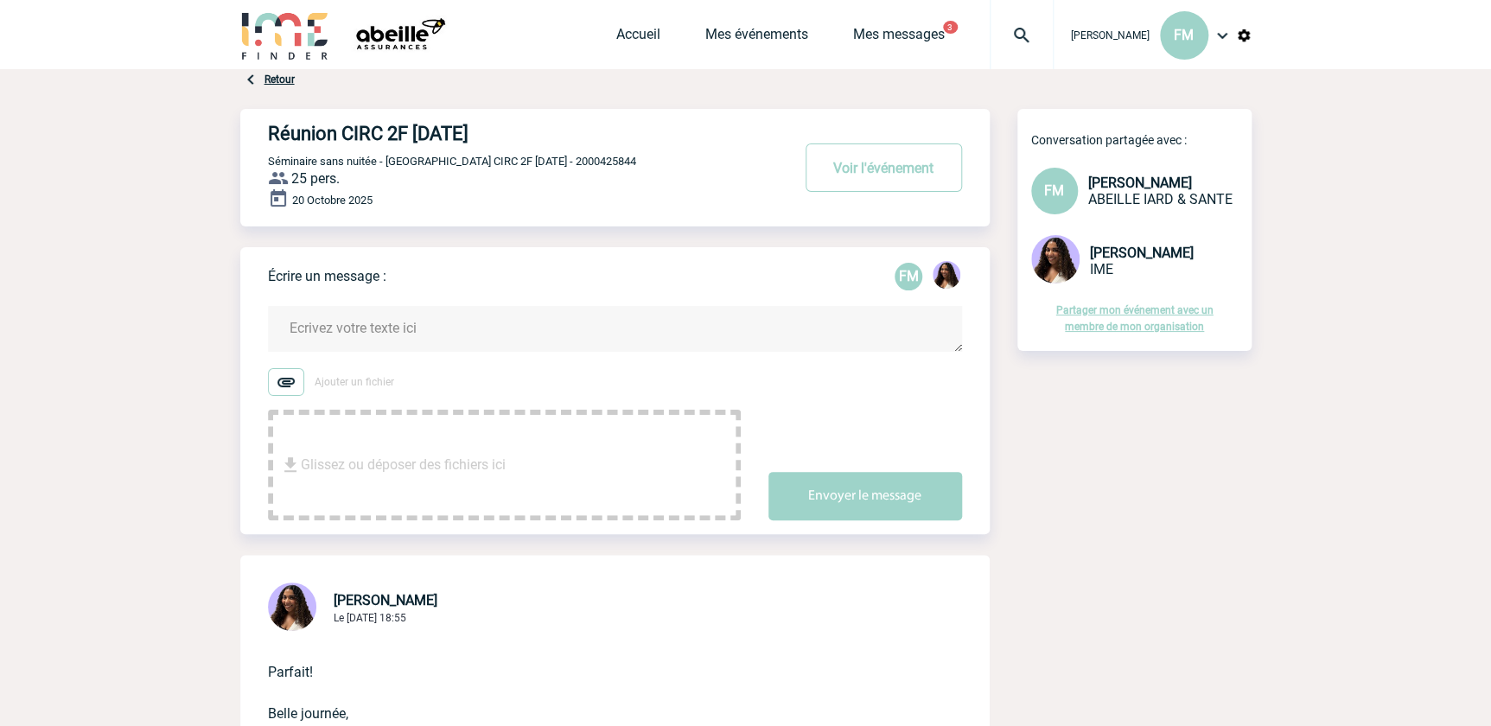
click at [902, 25] on div "Accueil Mes événements Mes messages 3 Projet, client Projet, client" at bounding box center [834, 34] width 437 height 69
click at [905, 29] on link "Mes messages" at bounding box center [899, 38] width 92 height 24
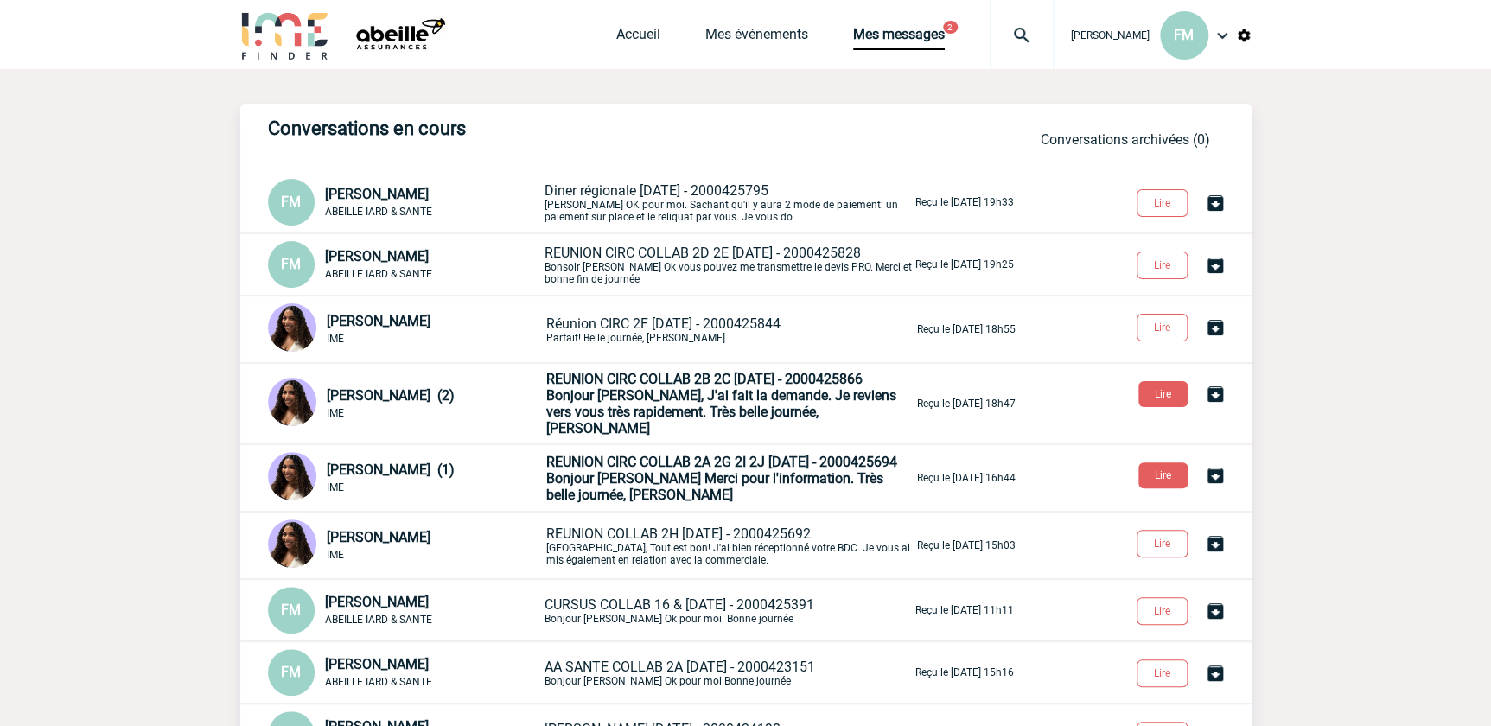
click at [808, 392] on span "Bonjour [PERSON_NAME], J'ai fait la demande. Je reviens vers vous très rapideme…" at bounding box center [721, 411] width 350 height 49
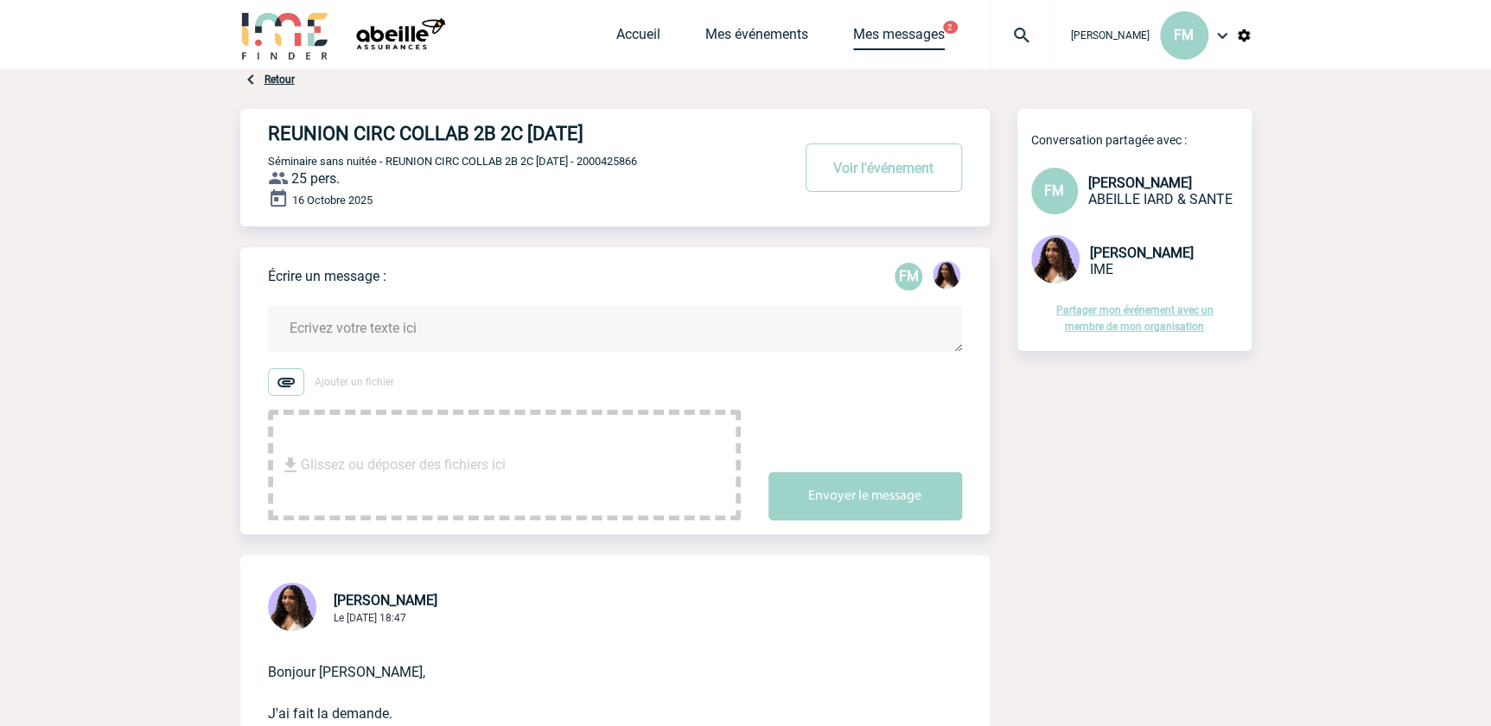
click at [892, 32] on link "Mes messages" at bounding box center [899, 38] width 92 height 24
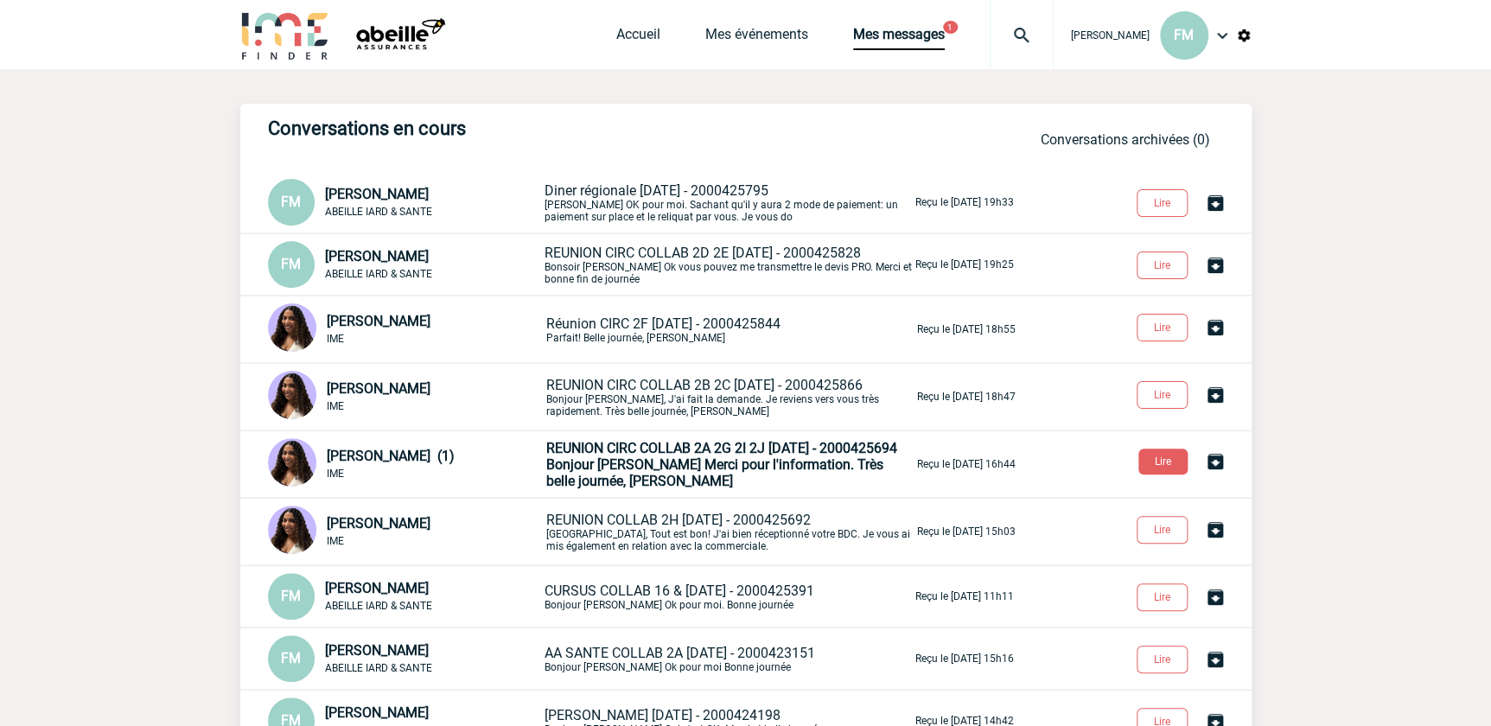
click at [754, 485] on span "Bonjour [PERSON_NAME] Merci pour l'information. Très belle journée, [PERSON_NAM…" at bounding box center [714, 472] width 337 height 33
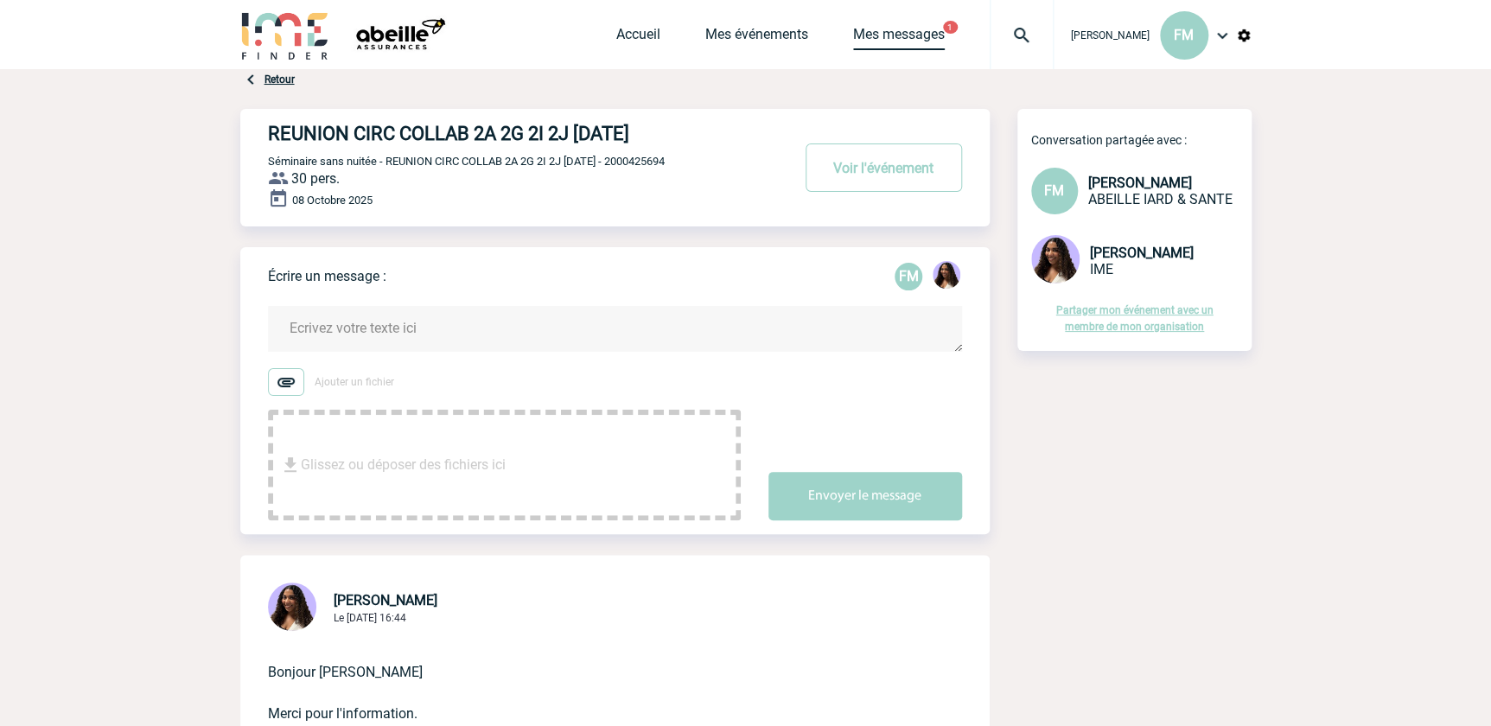
click at [913, 37] on link "Mes messages" at bounding box center [899, 38] width 92 height 24
